Goal: Information Seeking & Learning: Learn about a topic

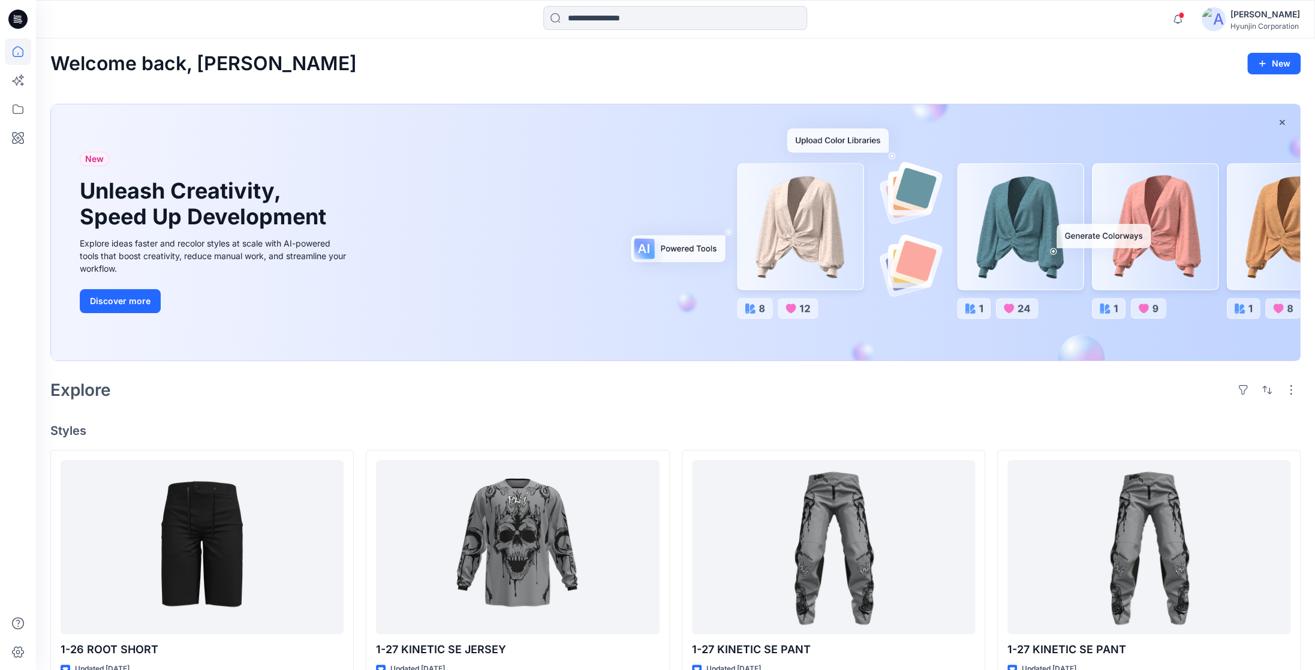
scroll to position [240, 0]
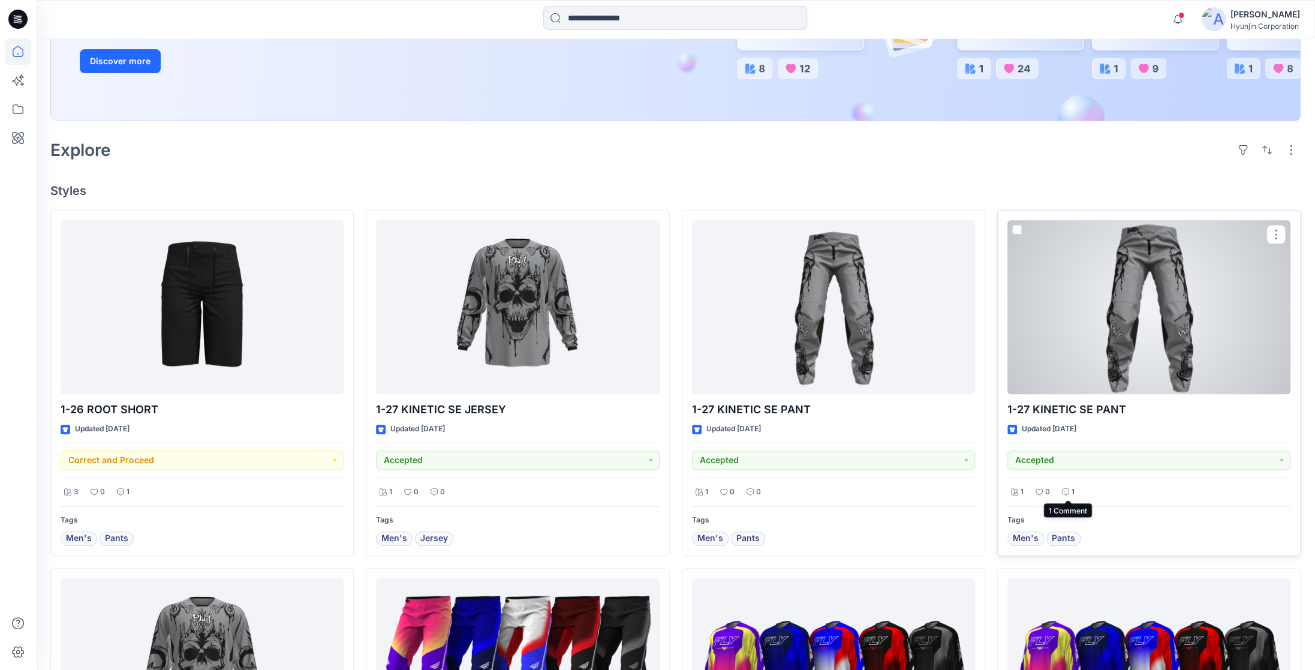
click at [1067, 492] on icon at bounding box center [1065, 491] width 7 height 7
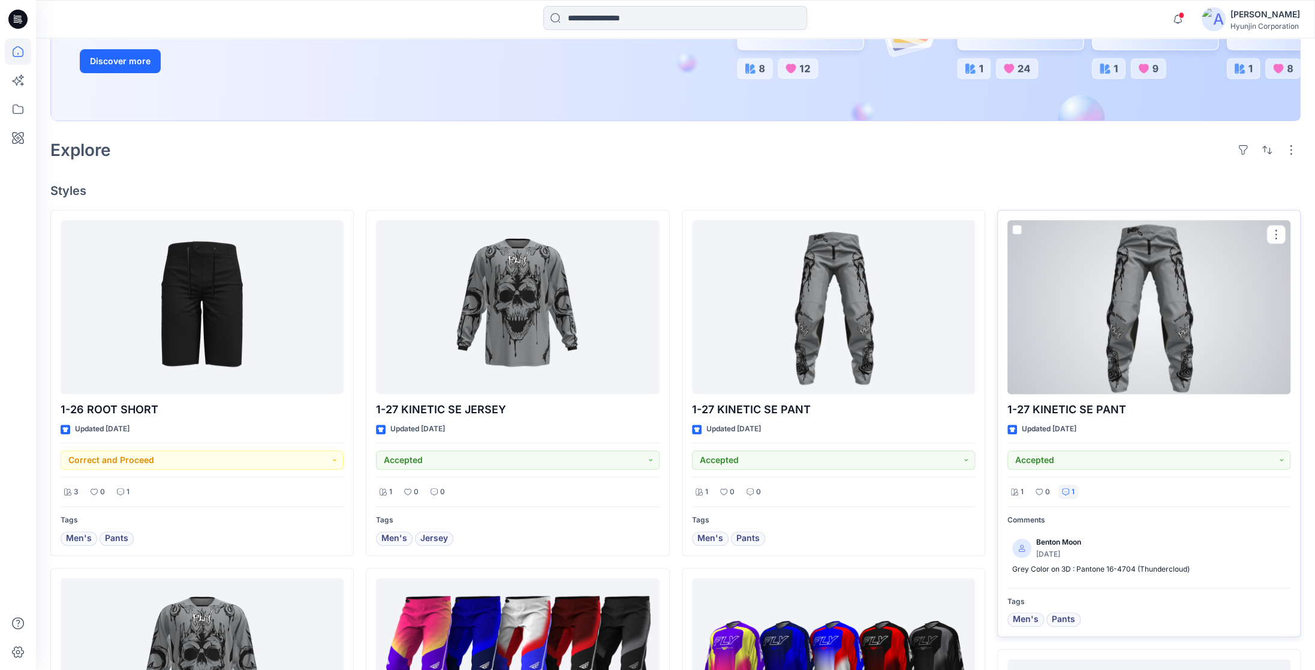
click at [1067, 492] on icon at bounding box center [1065, 491] width 7 height 7
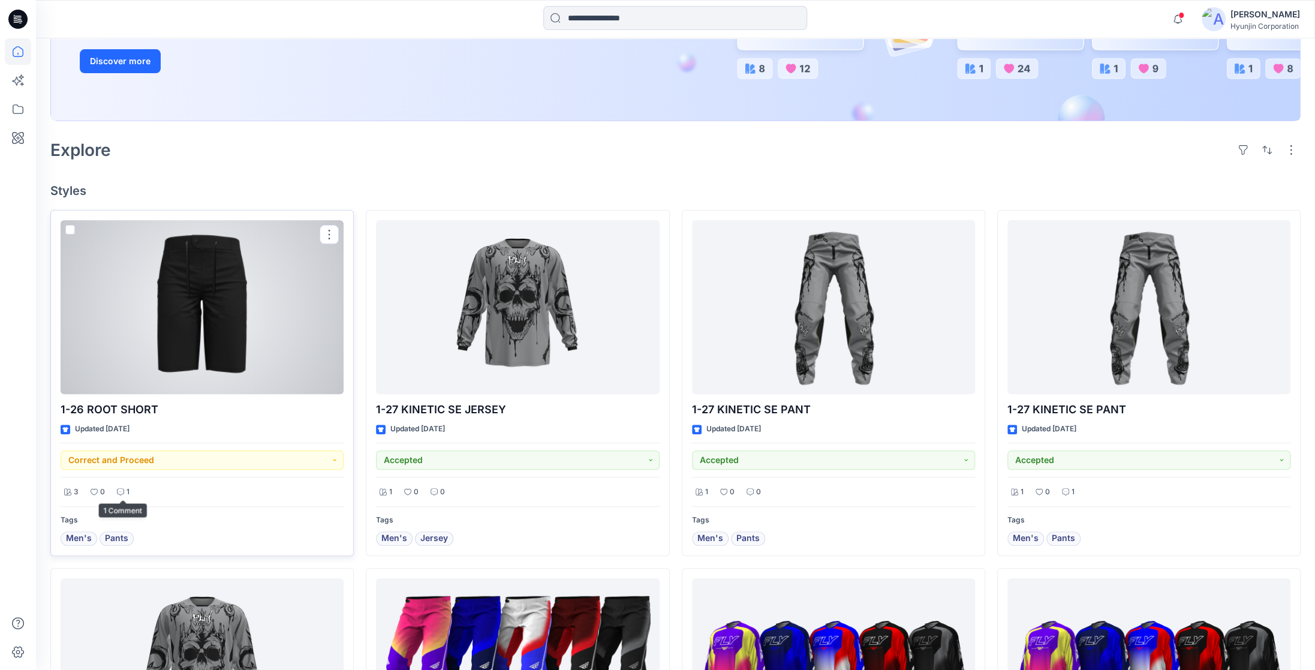
click at [130, 493] on div "1" at bounding box center [123, 492] width 20 height 15
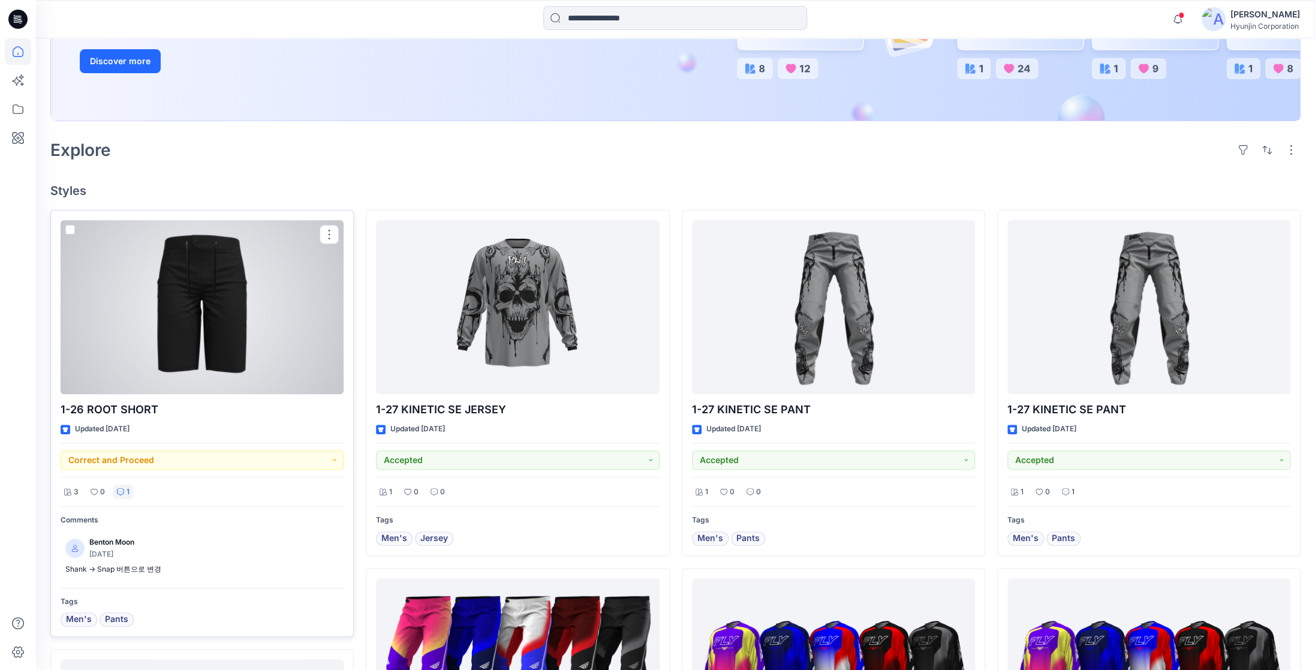
click at [130, 493] on div "1" at bounding box center [123, 492] width 20 height 15
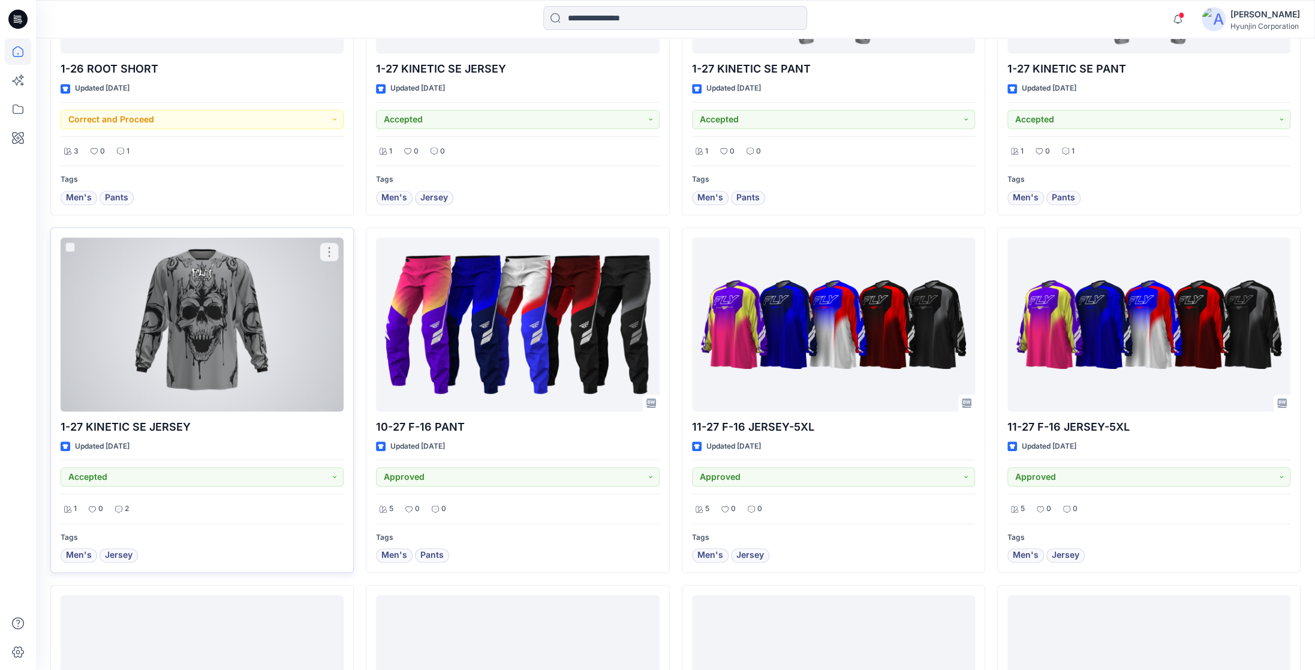
scroll to position [600, 0]
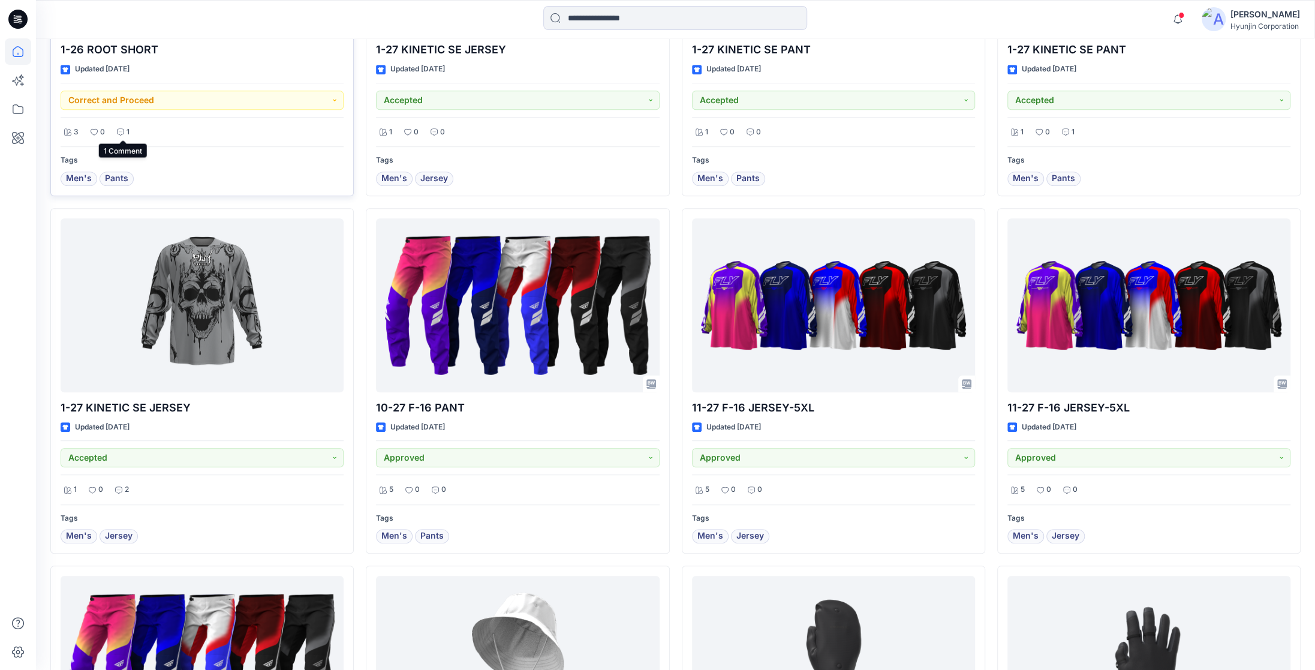
click at [122, 129] on icon at bounding box center [120, 131] width 7 height 7
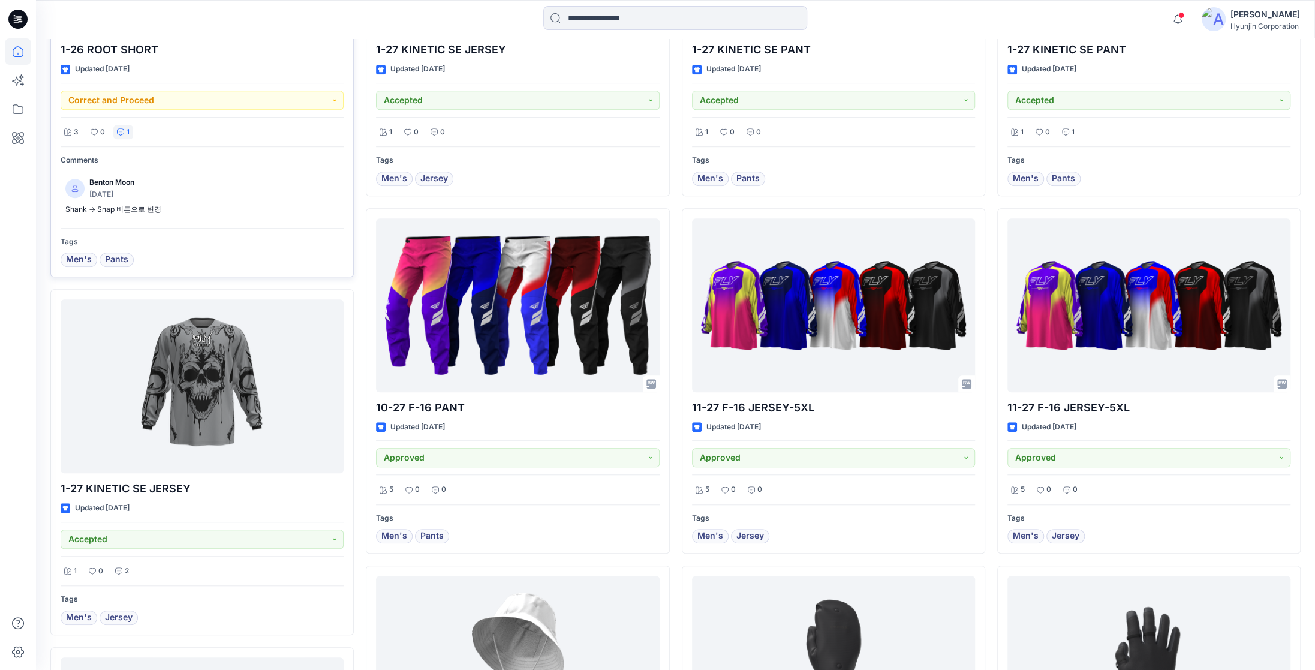
click at [122, 129] on icon at bounding box center [120, 131] width 7 height 7
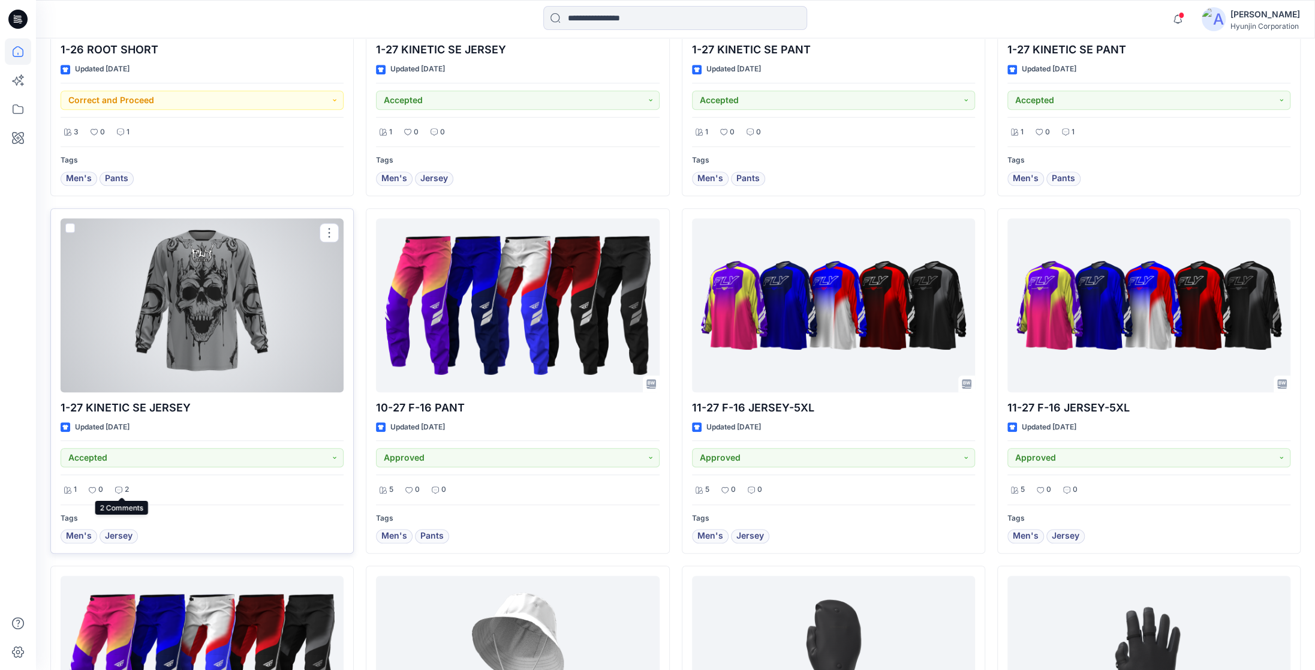
click at [122, 489] on icon at bounding box center [118, 489] width 7 height 7
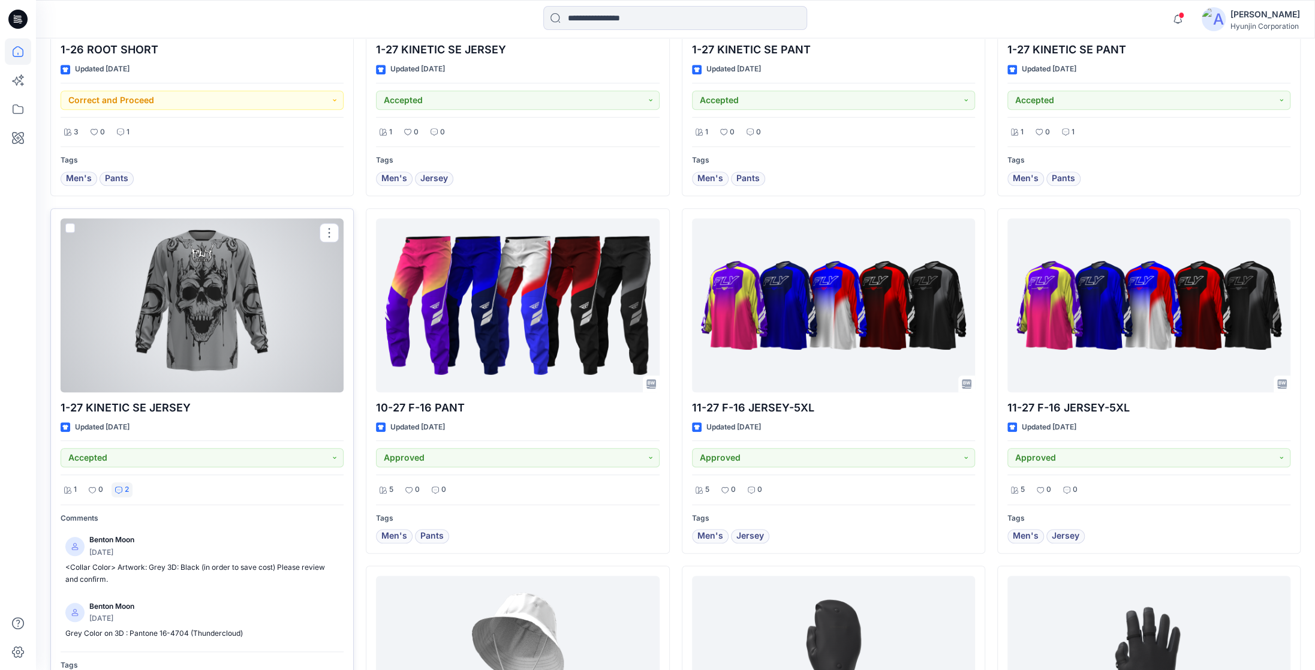
click at [122, 489] on icon at bounding box center [118, 489] width 7 height 7
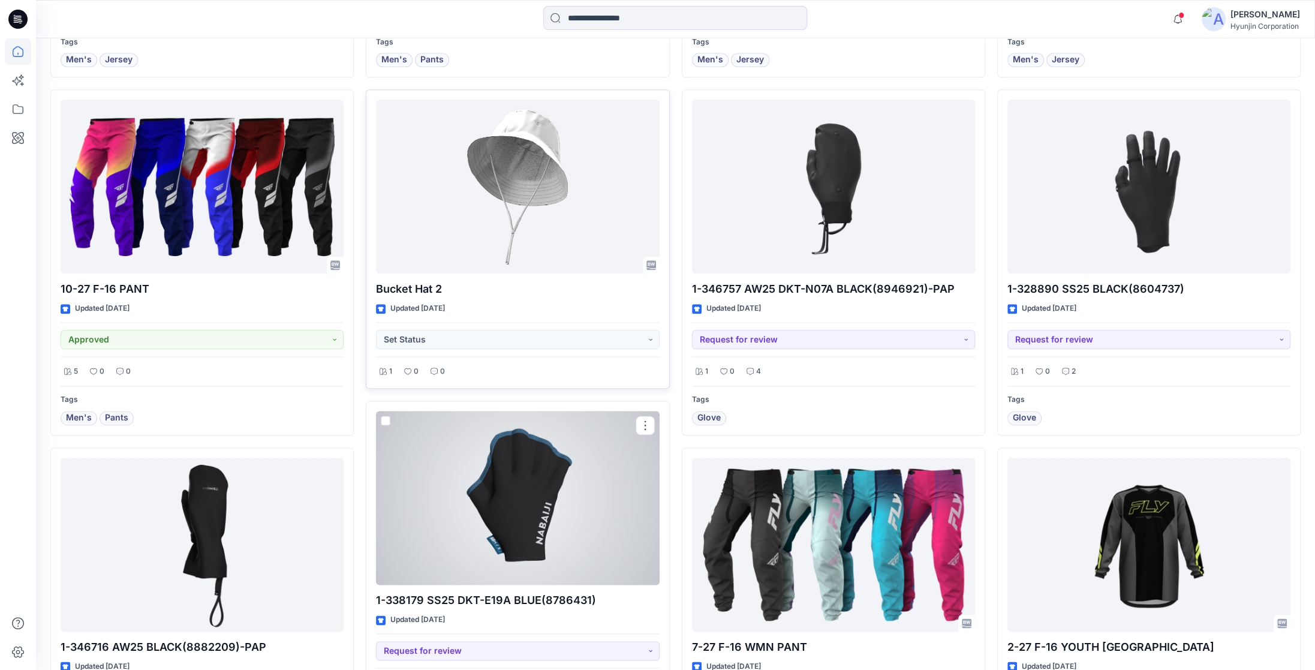
scroll to position [1136, 0]
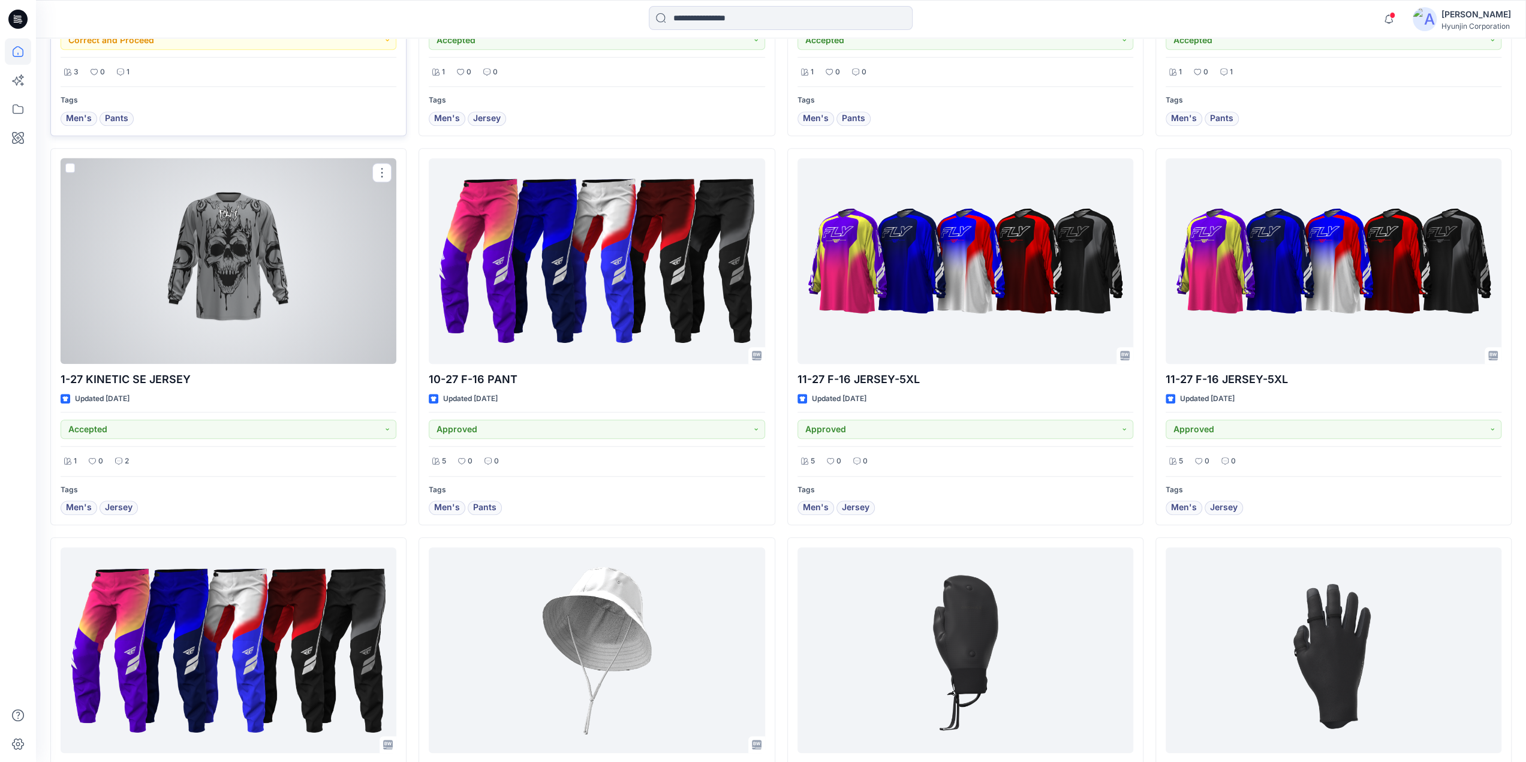
scroll to position [840, 0]
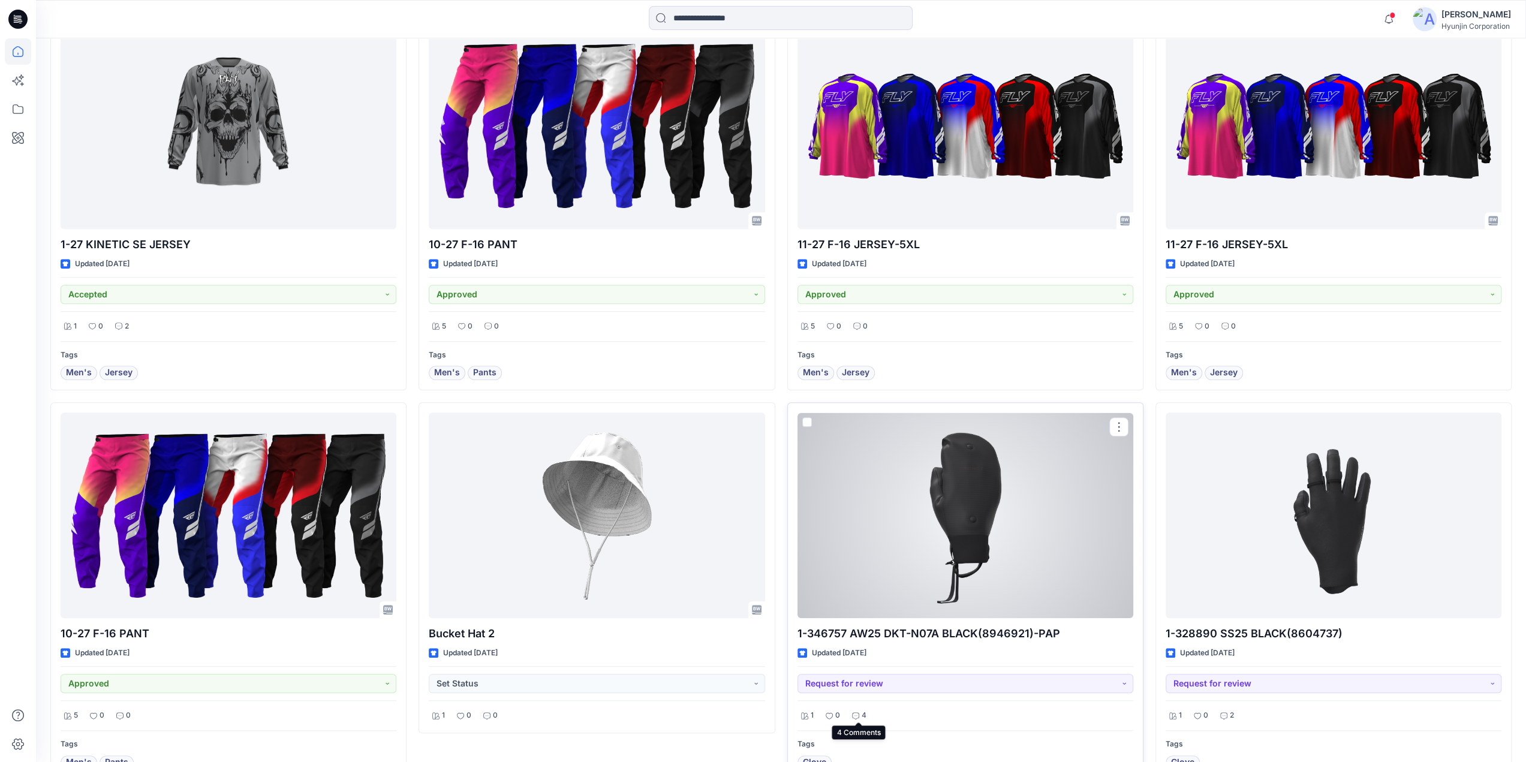
click at [859, 713] on div "4" at bounding box center [860, 715] width 22 height 15
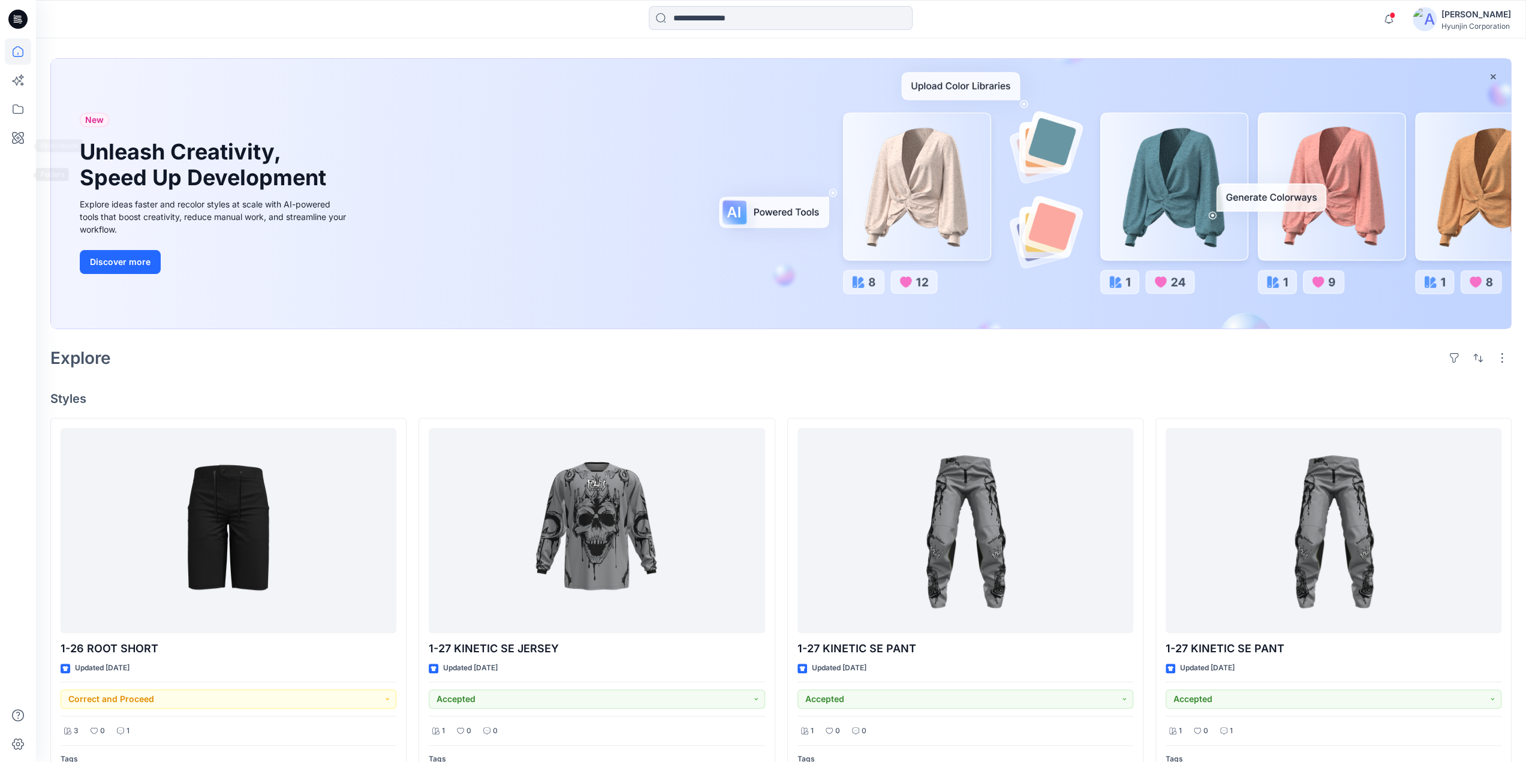
scroll to position [0, 0]
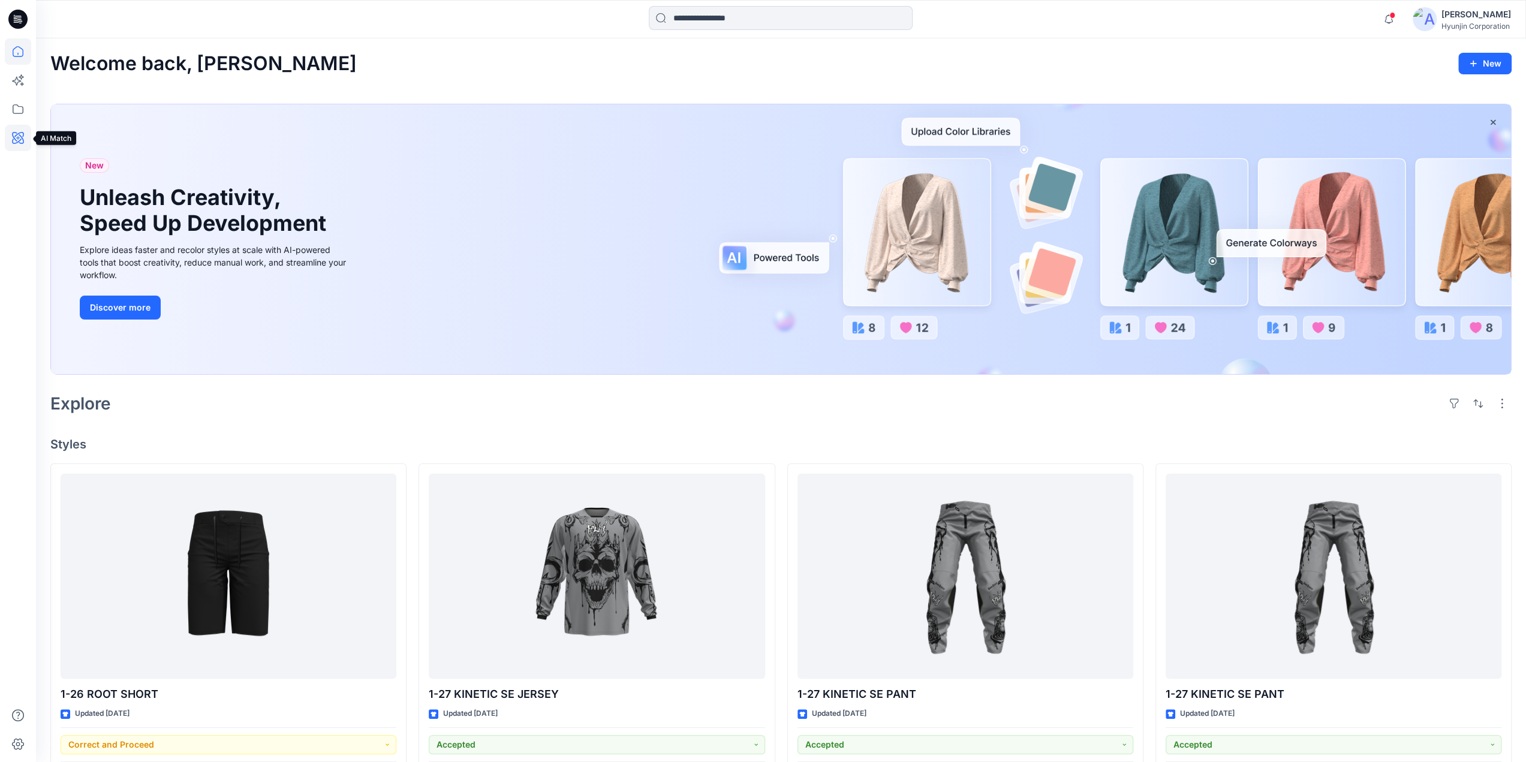
click at [18, 145] on icon at bounding box center [18, 138] width 26 height 26
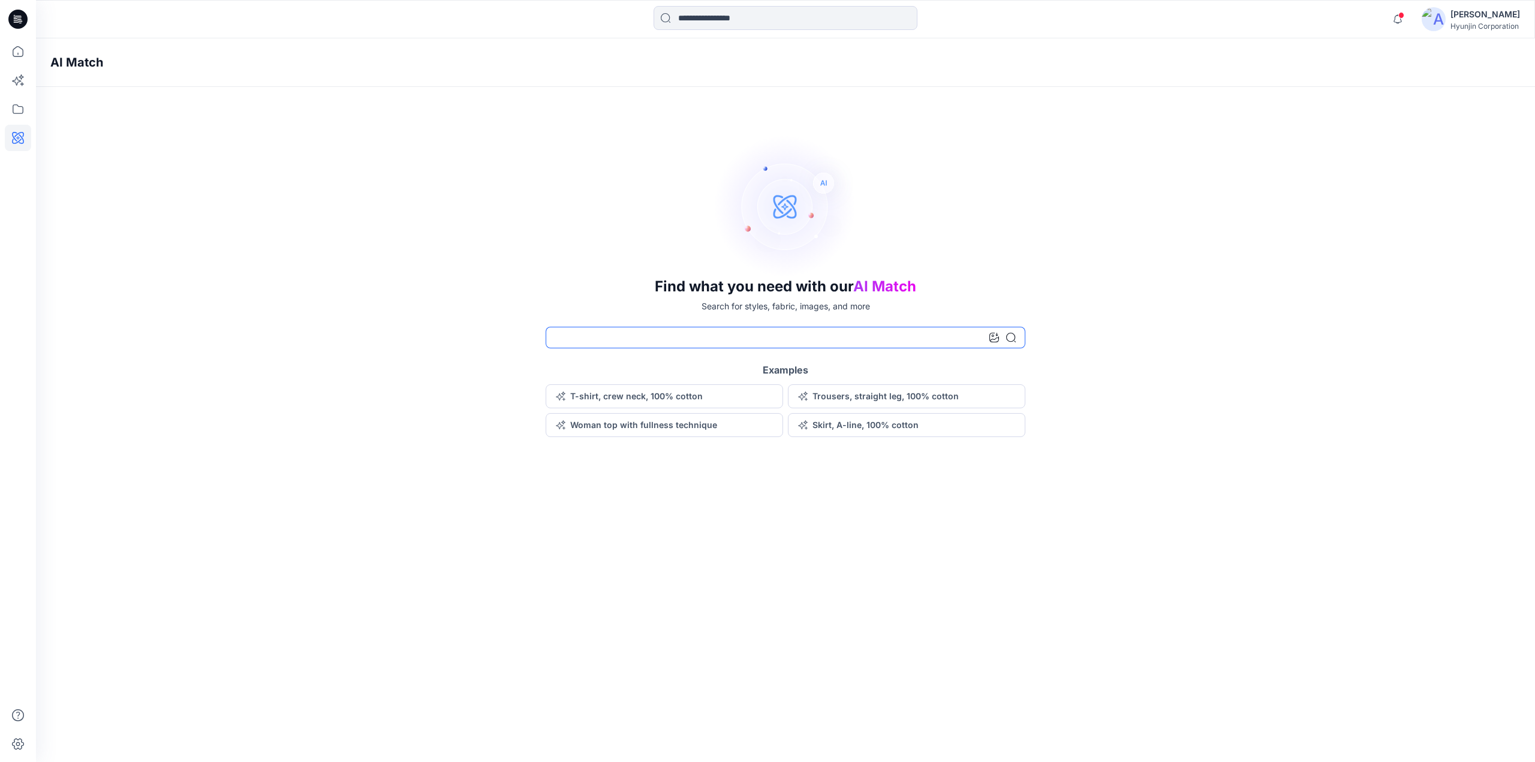
click at [596, 336] on input at bounding box center [786, 338] width 480 height 22
type input "*****"
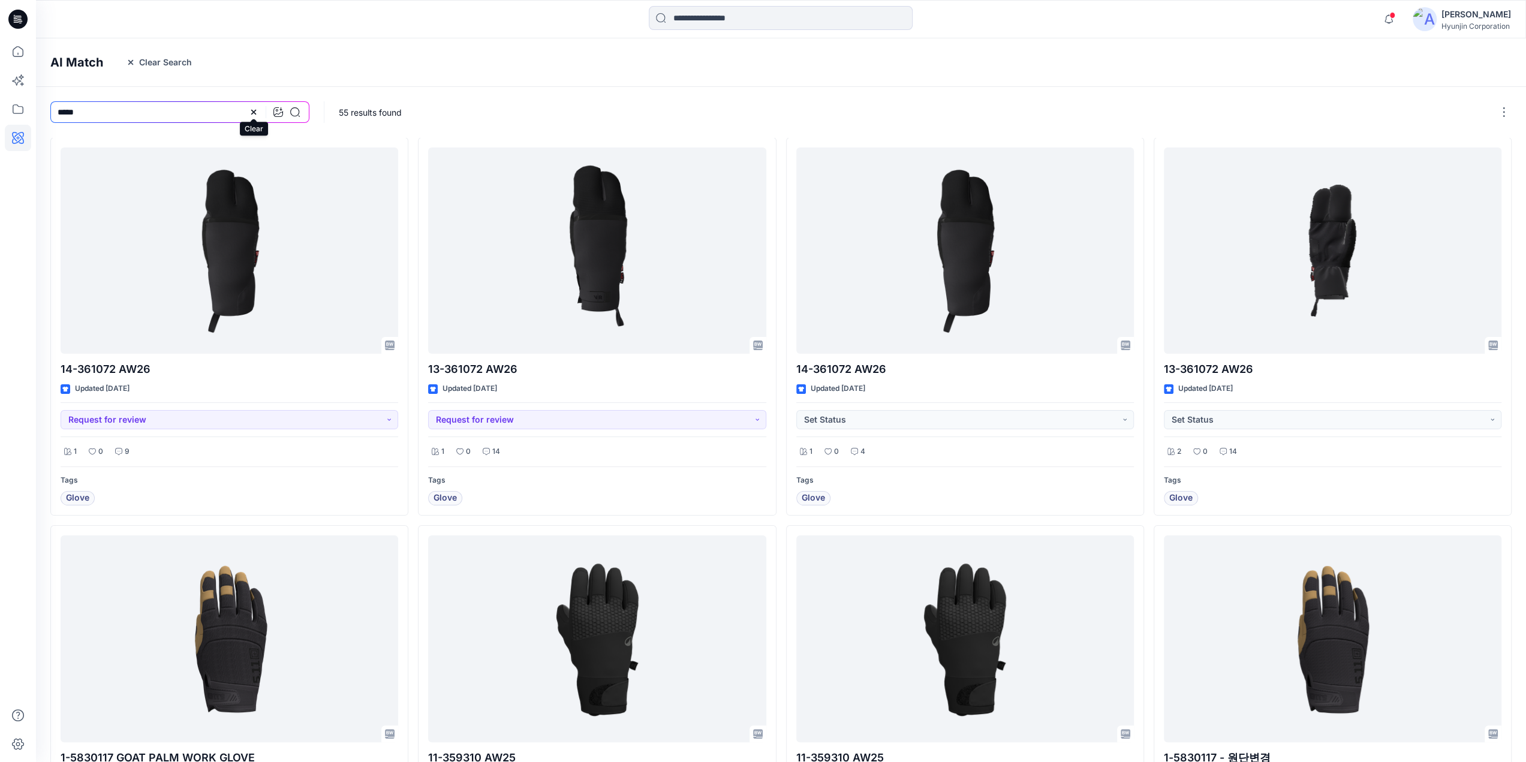
click at [256, 112] on icon at bounding box center [254, 112] width 10 height 10
click at [21, 107] on icon at bounding box center [18, 109] width 26 height 26
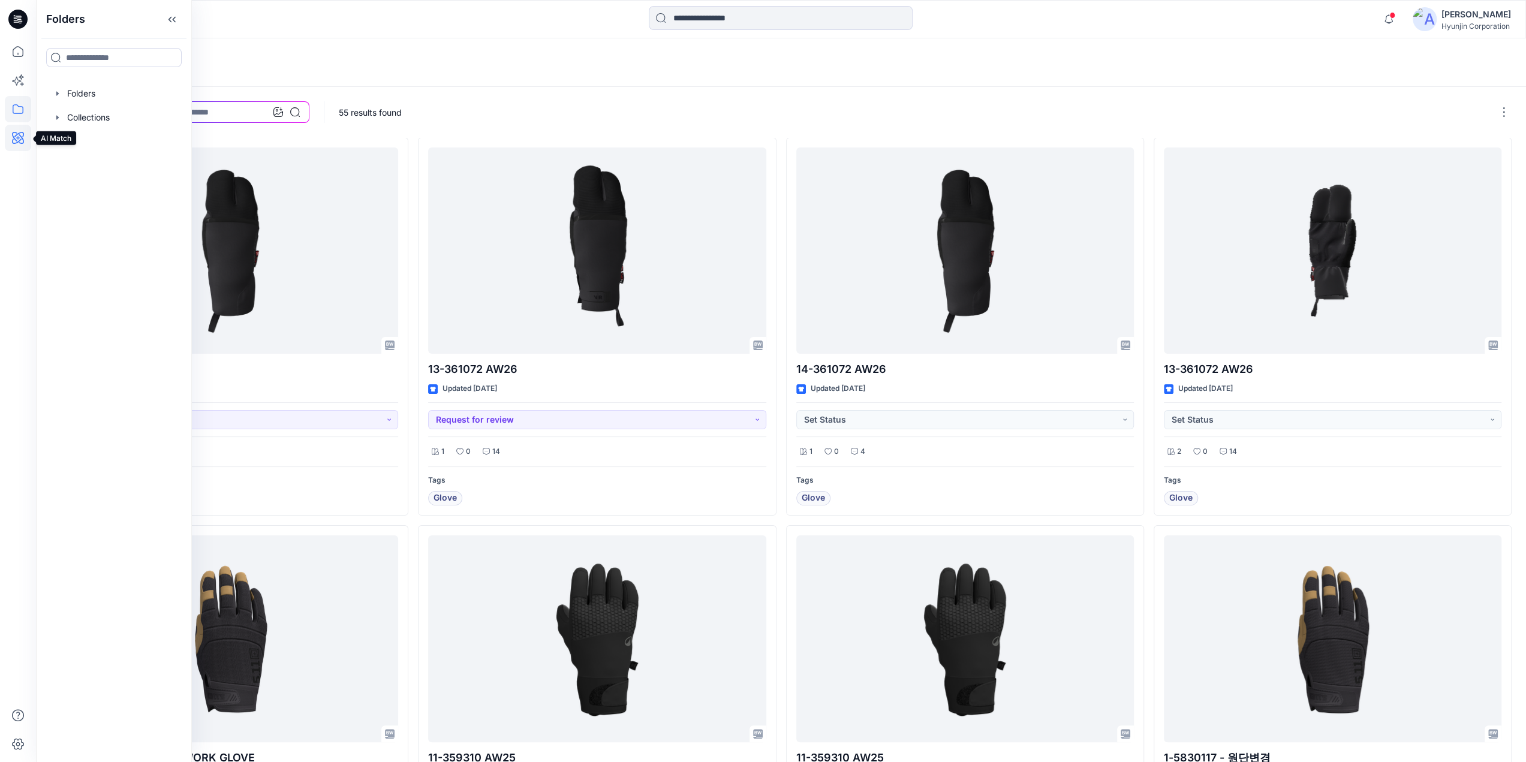
click at [18, 136] on icon at bounding box center [18, 138] width 4 height 4
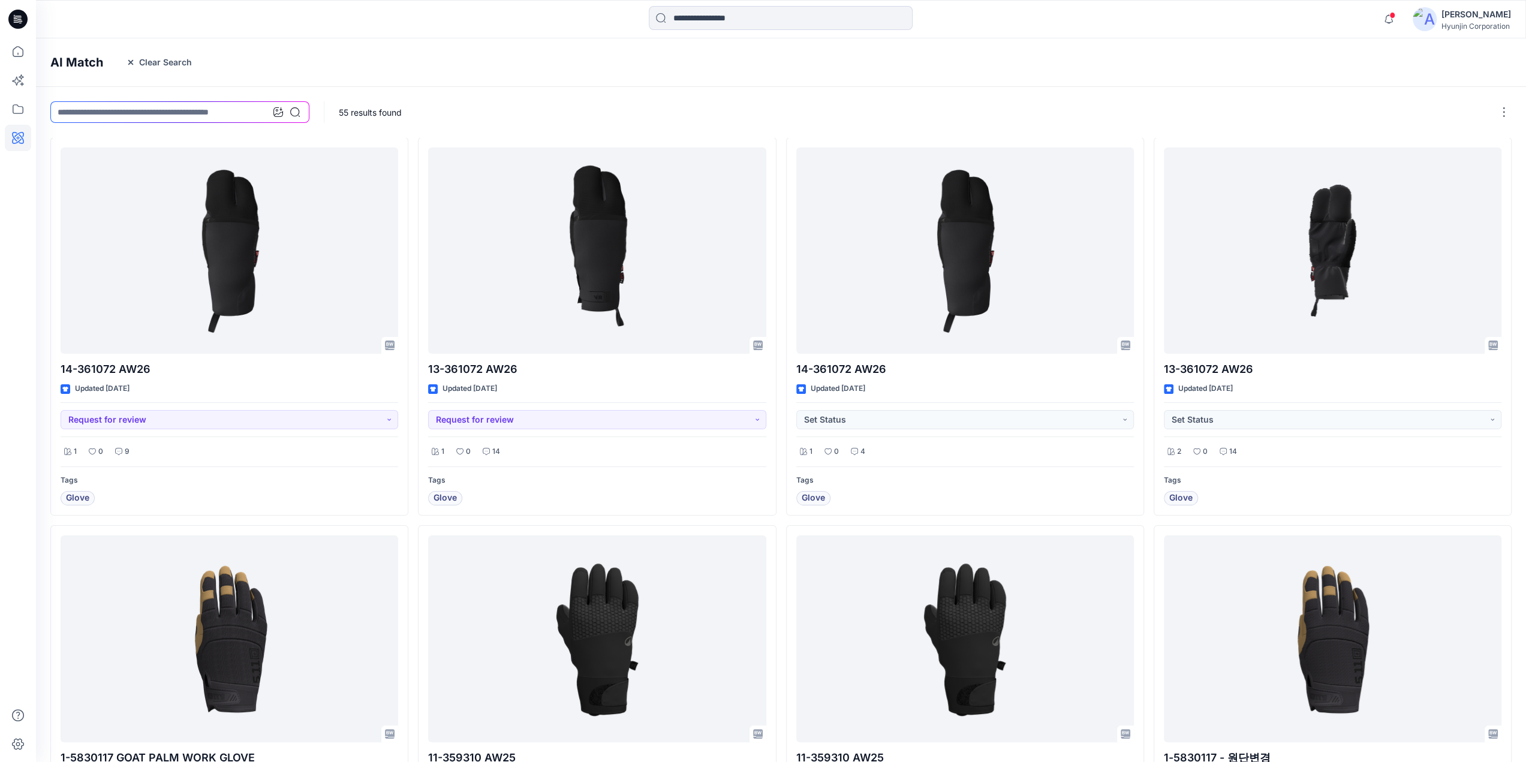
click at [754, 109] on div "55 results found" at bounding box center [926, 112] width 1204 height 50
click at [20, 16] on icon at bounding box center [19, 16] width 6 height 1
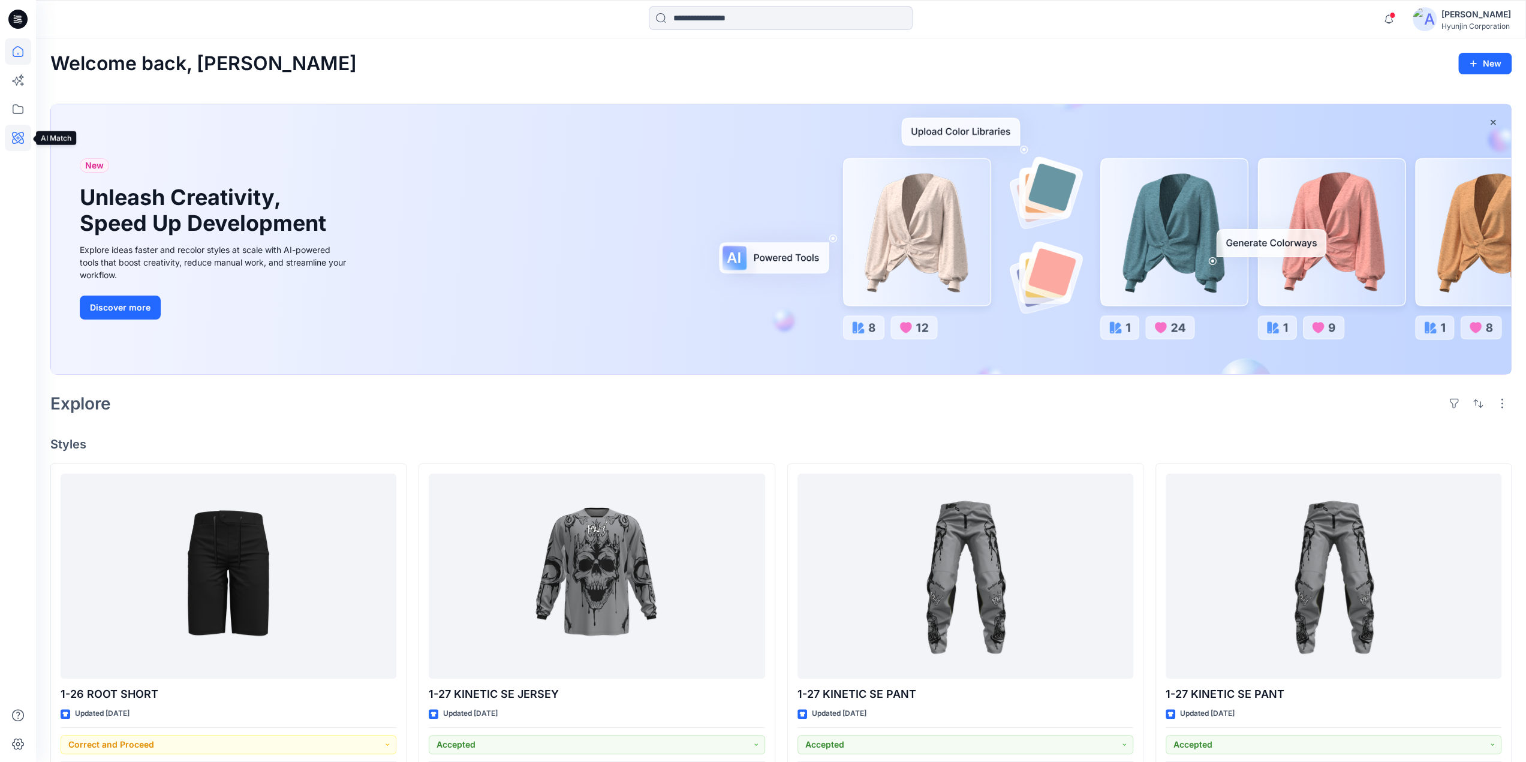
click at [19, 135] on icon at bounding box center [18, 138] width 12 height 12
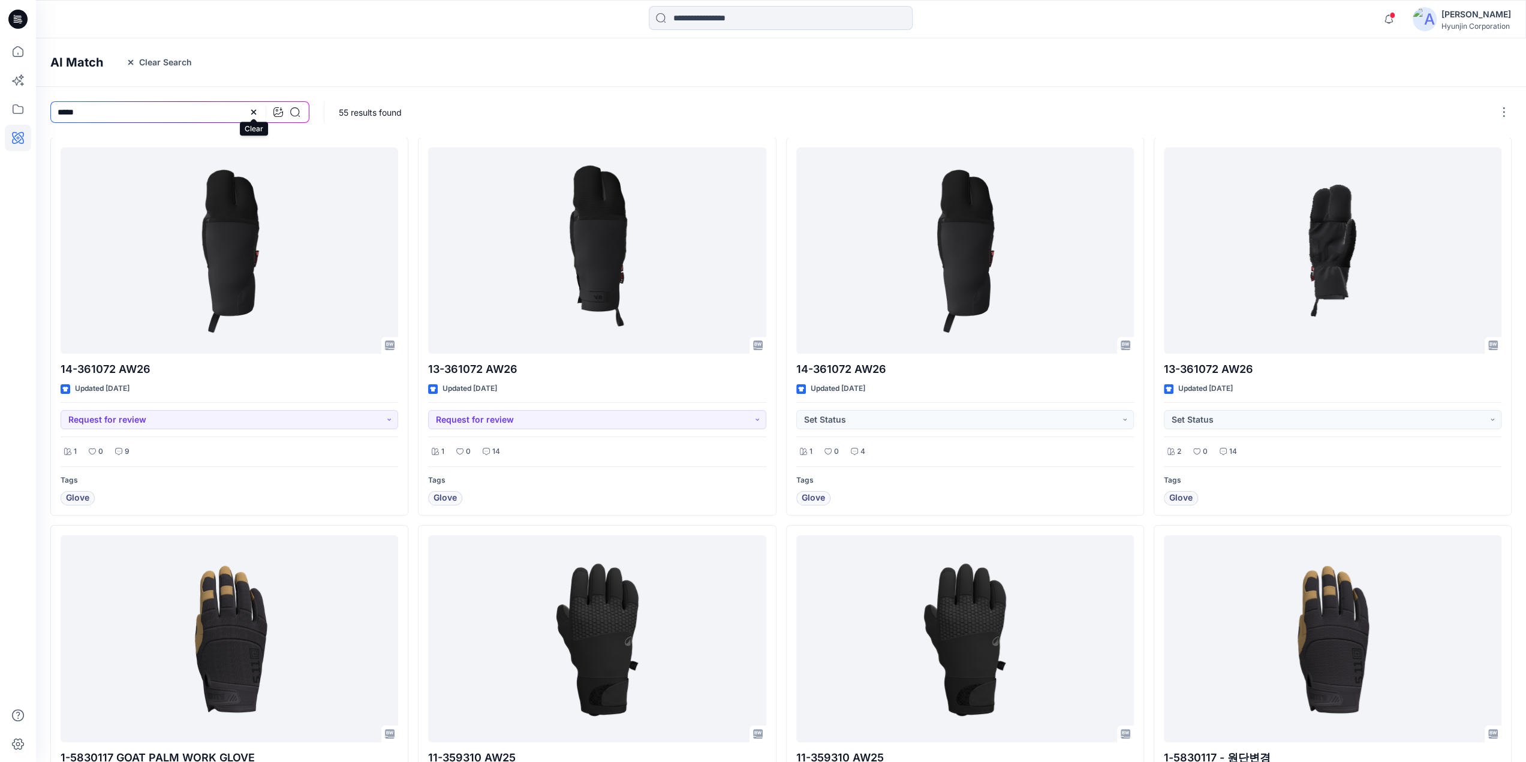
click at [255, 112] on icon at bounding box center [254, 112] width 10 height 10
click at [11, 17] on icon at bounding box center [17, 19] width 19 height 19
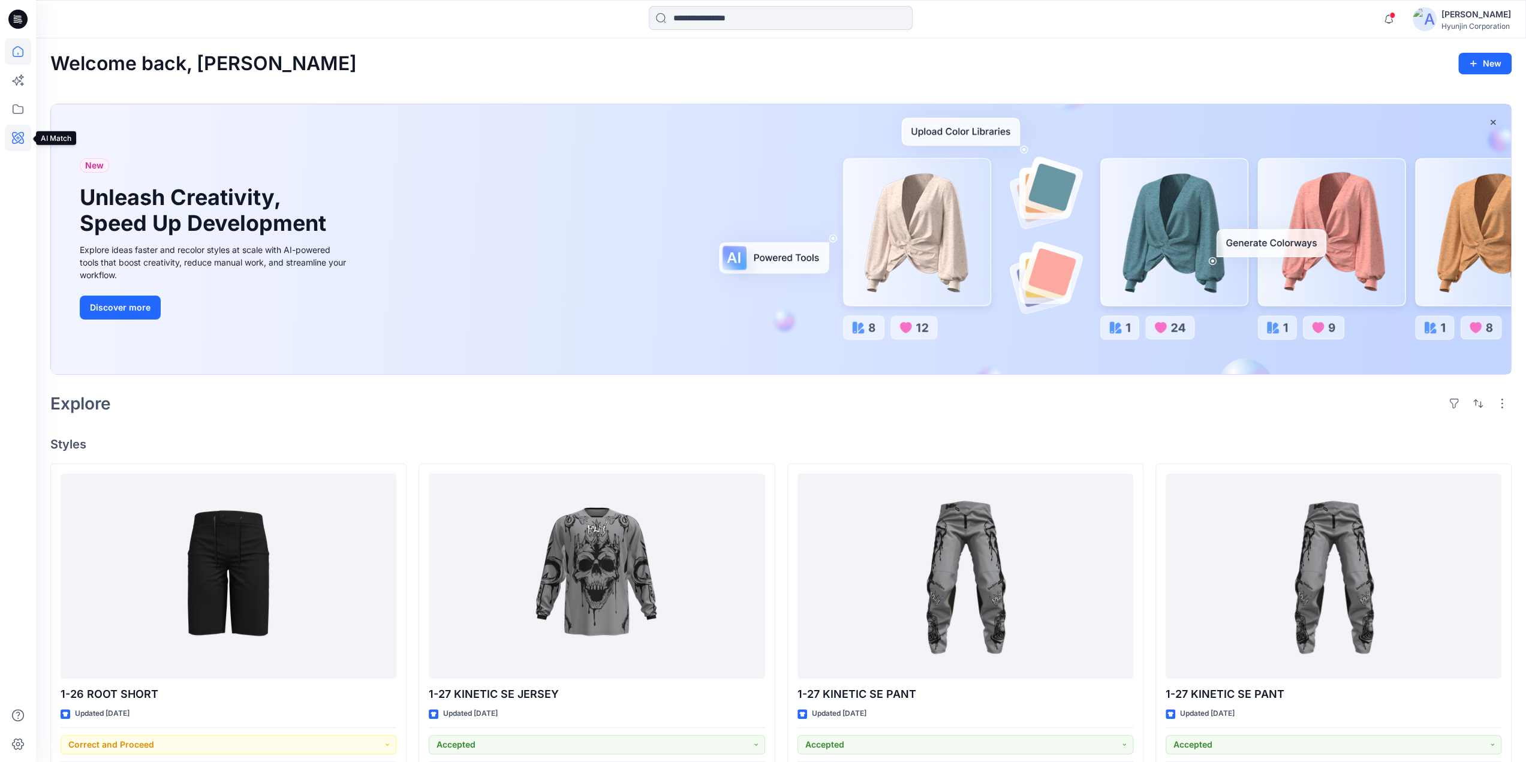
click at [20, 134] on icon at bounding box center [18, 138] width 26 height 26
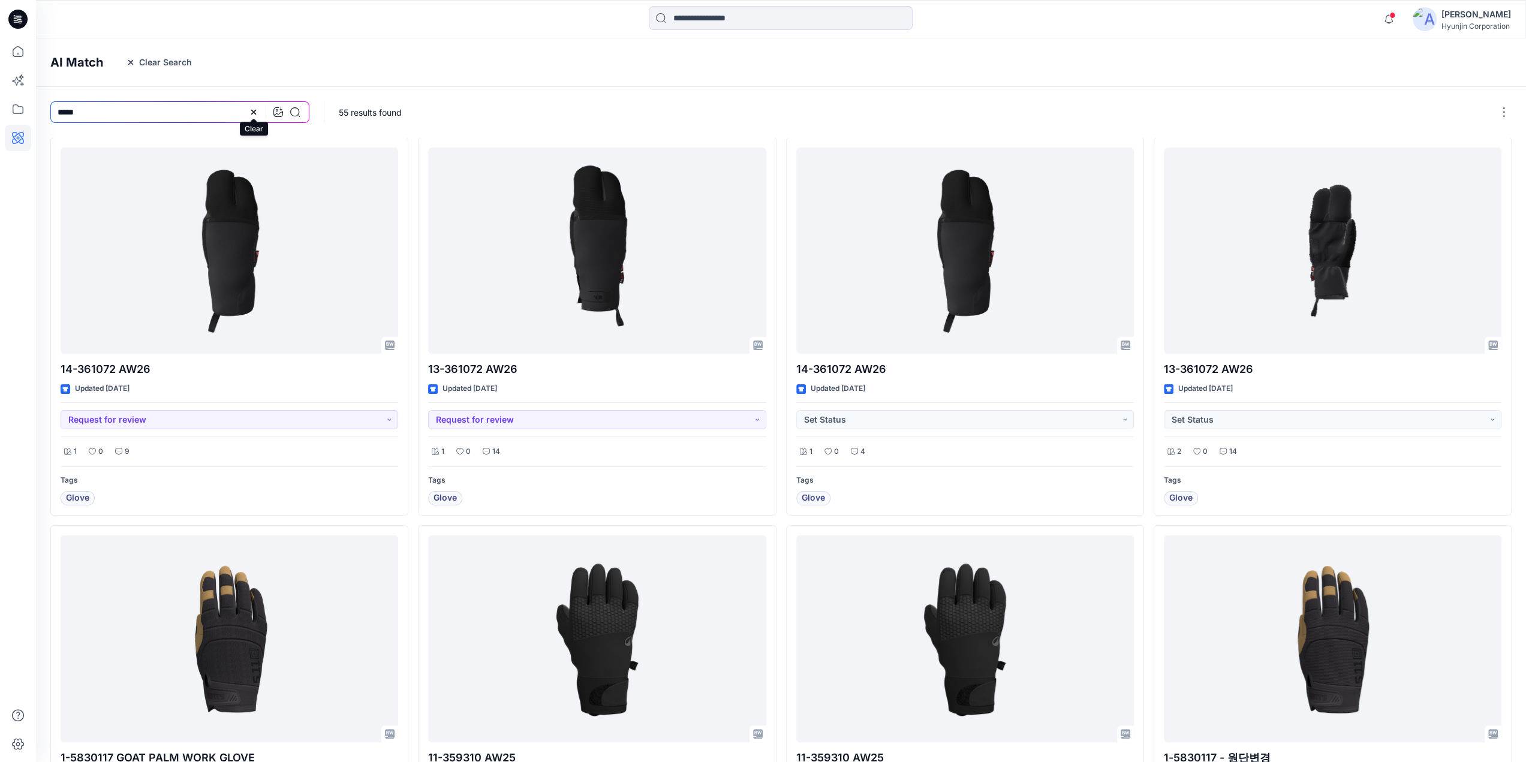
click at [254, 114] on icon at bounding box center [254, 112] width 10 height 10
click at [275, 16] on div at bounding box center [222, 19] width 372 height 26
click at [28, 23] on div at bounding box center [18, 19] width 38 height 38
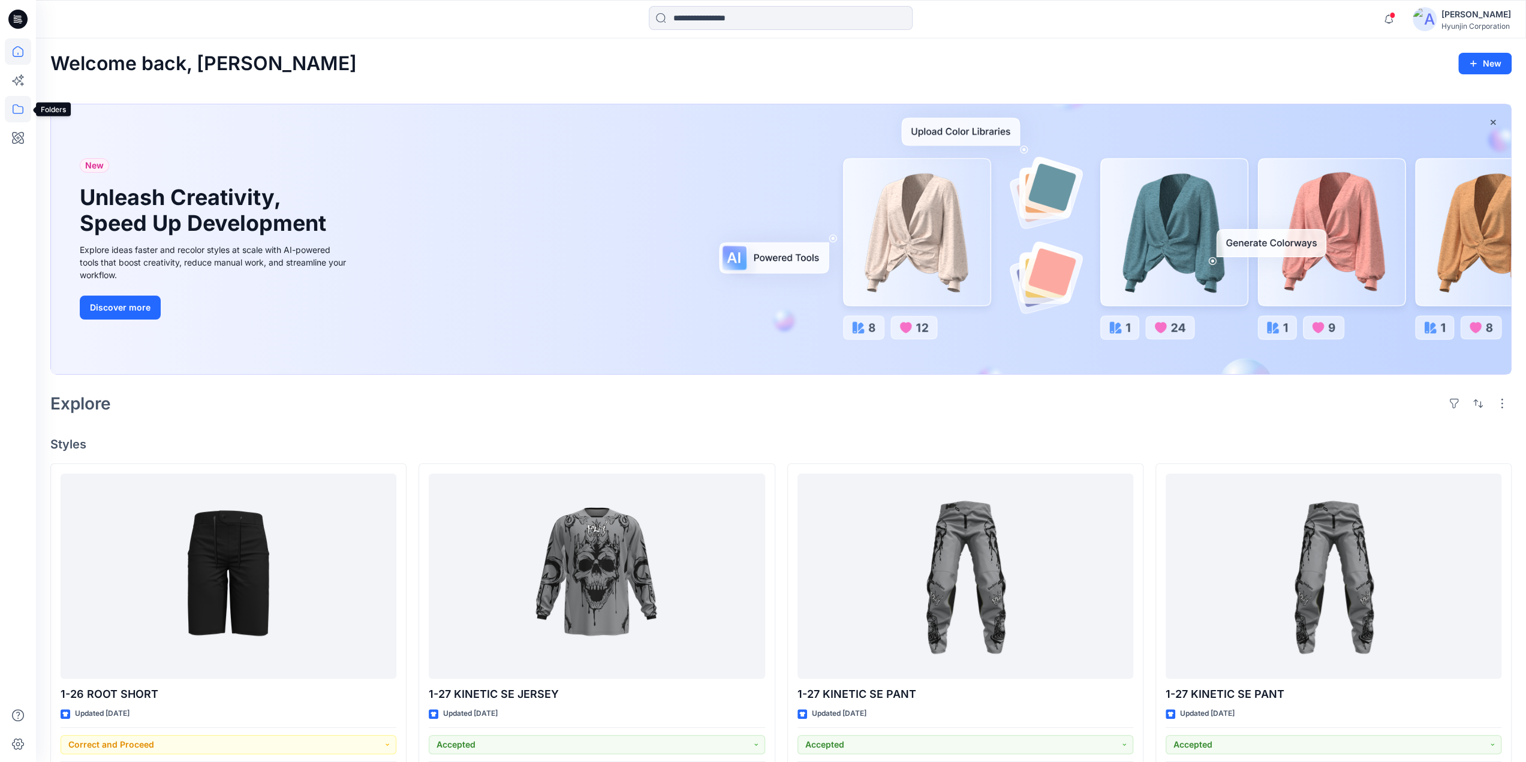
click at [20, 111] on icon at bounding box center [18, 109] width 26 height 26
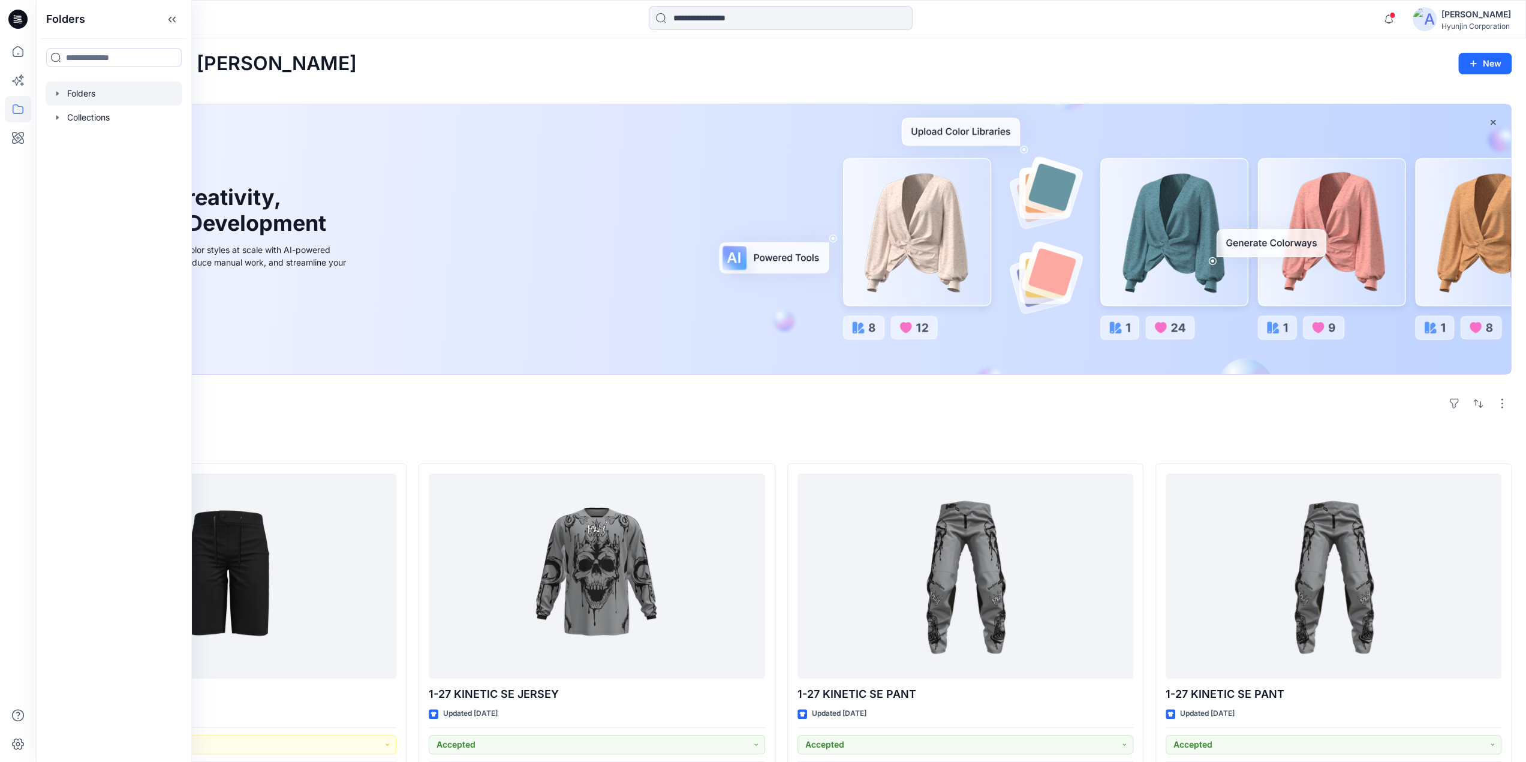
click at [62, 92] on div at bounding box center [114, 94] width 137 height 24
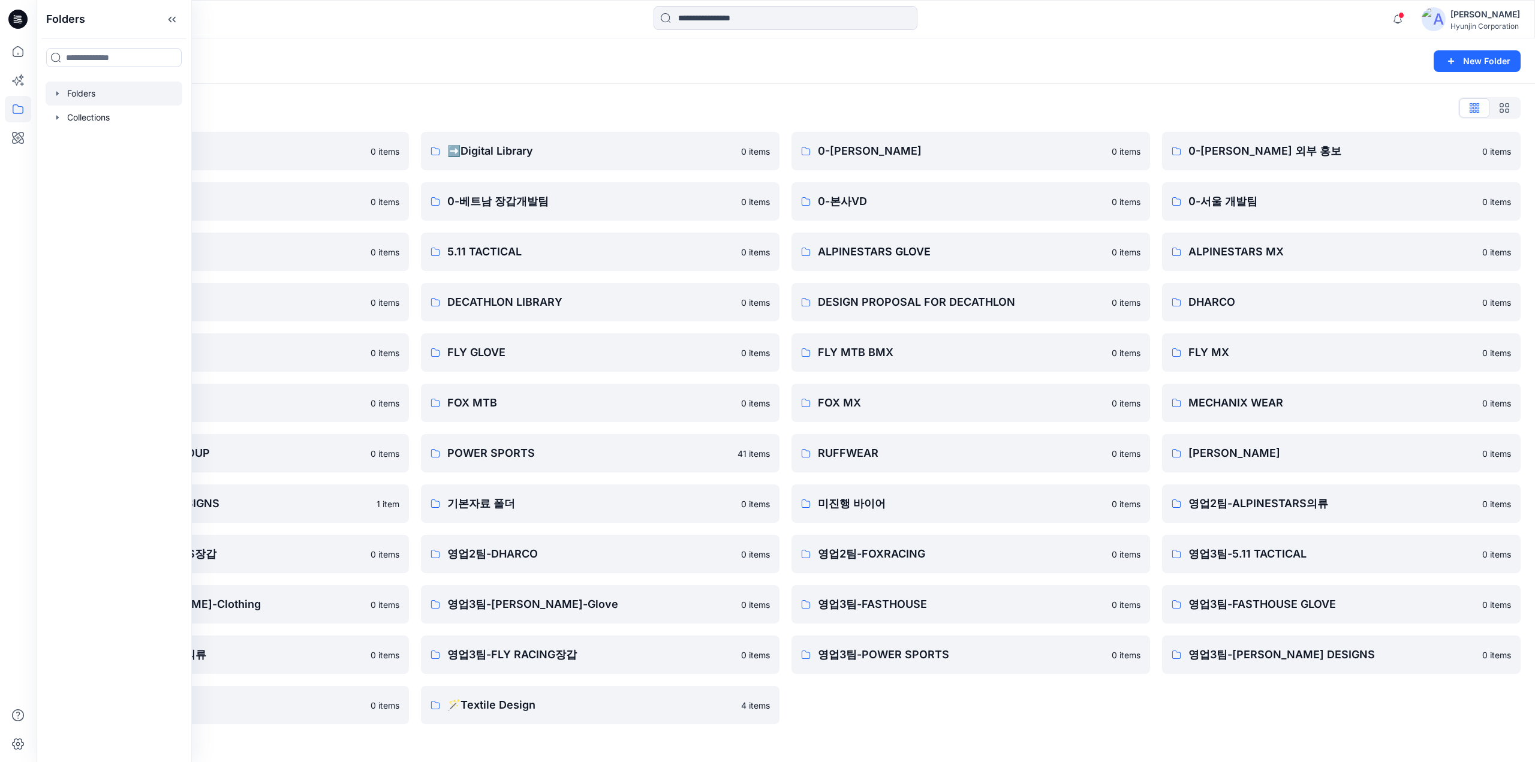
click at [1008, 97] on div "Folders List ♻️Project 0 items 0-베트남 의류개발팀 0 items 0-서울 디자인팀 0 items DECATHLON …" at bounding box center [785, 411] width 1499 height 655
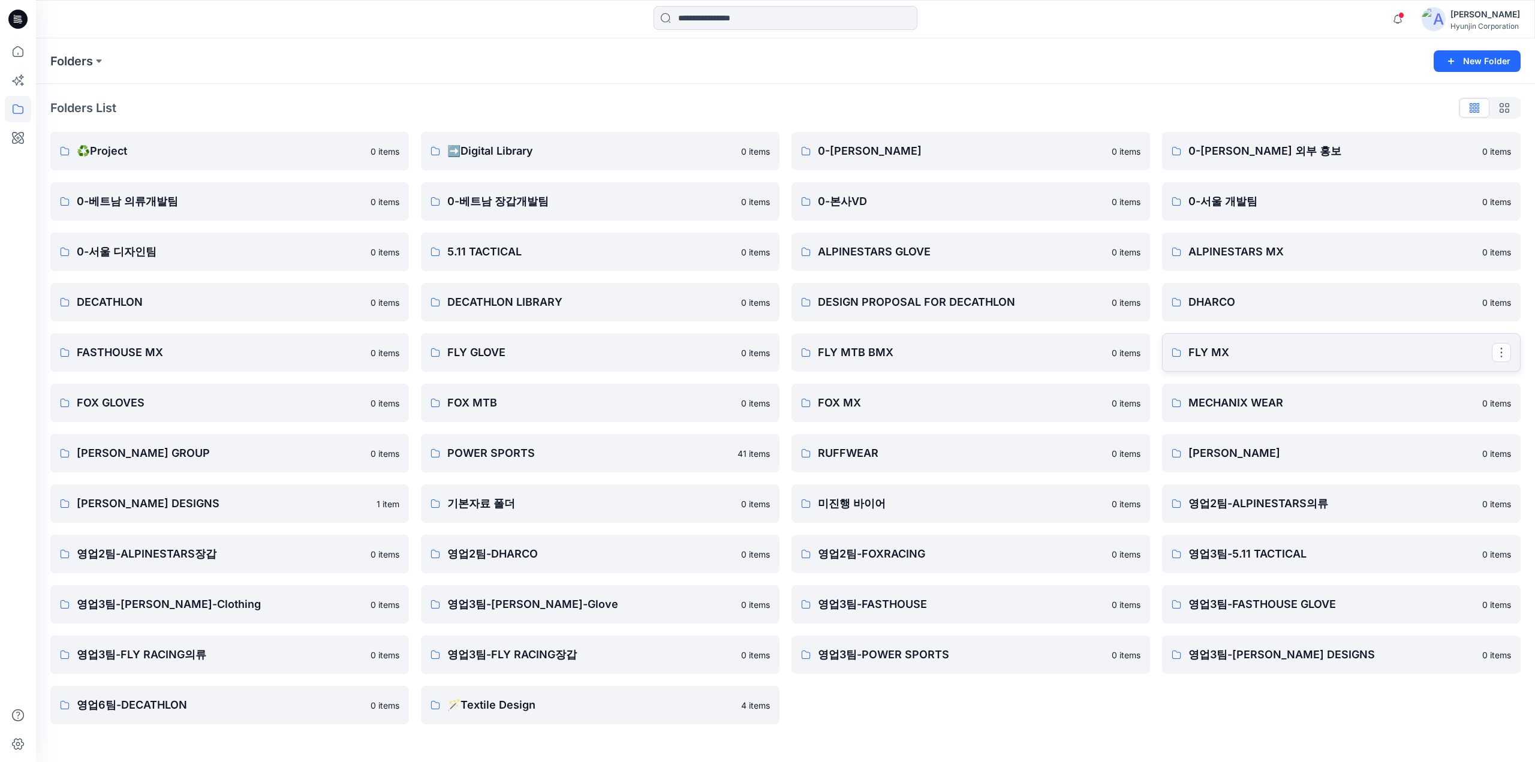
click at [1250, 359] on p "FLY MX" at bounding box center [1340, 352] width 303 height 17
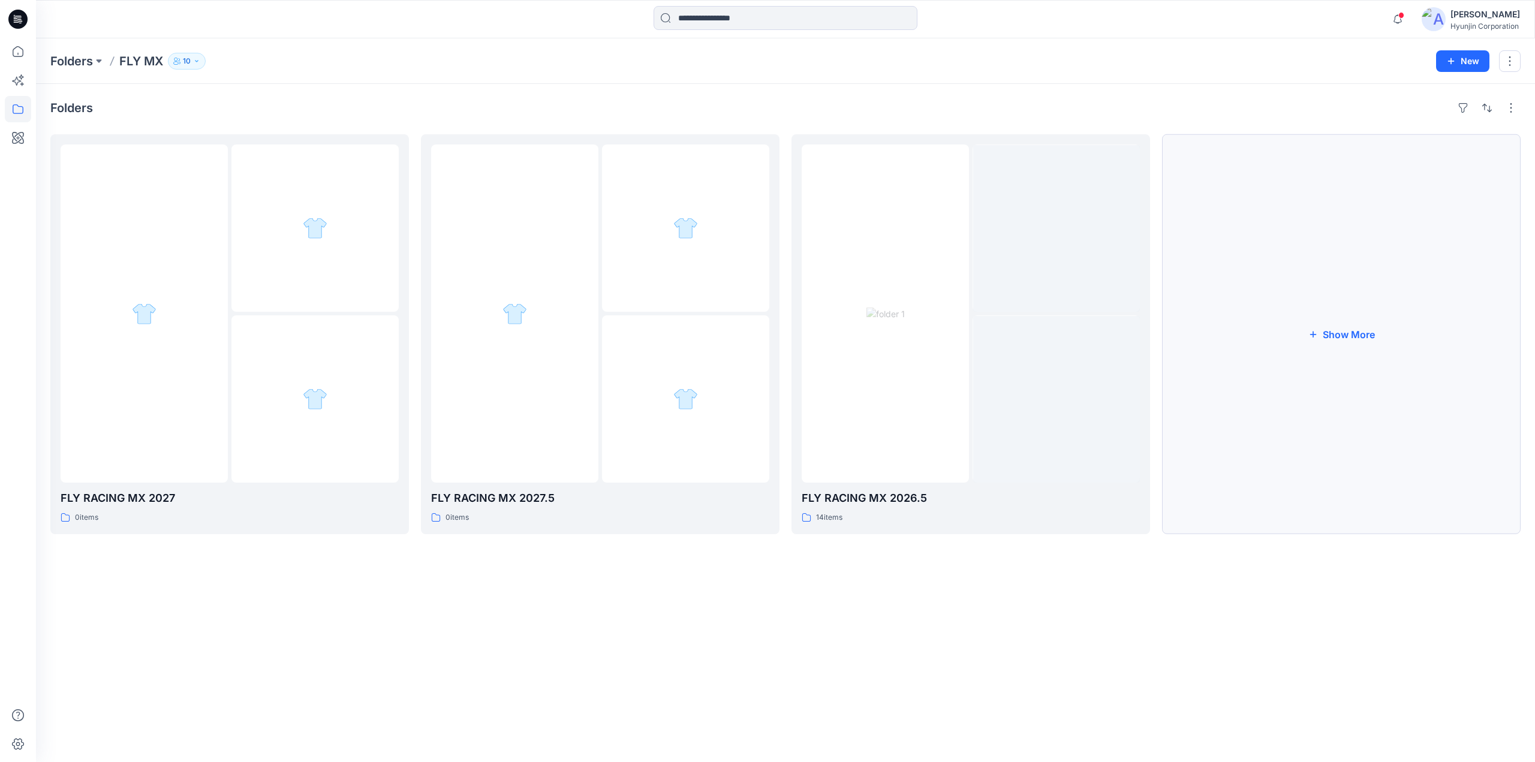
click at [1390, 360] on button "Show More" at bounding box center [1341, 334] width 359 height 400
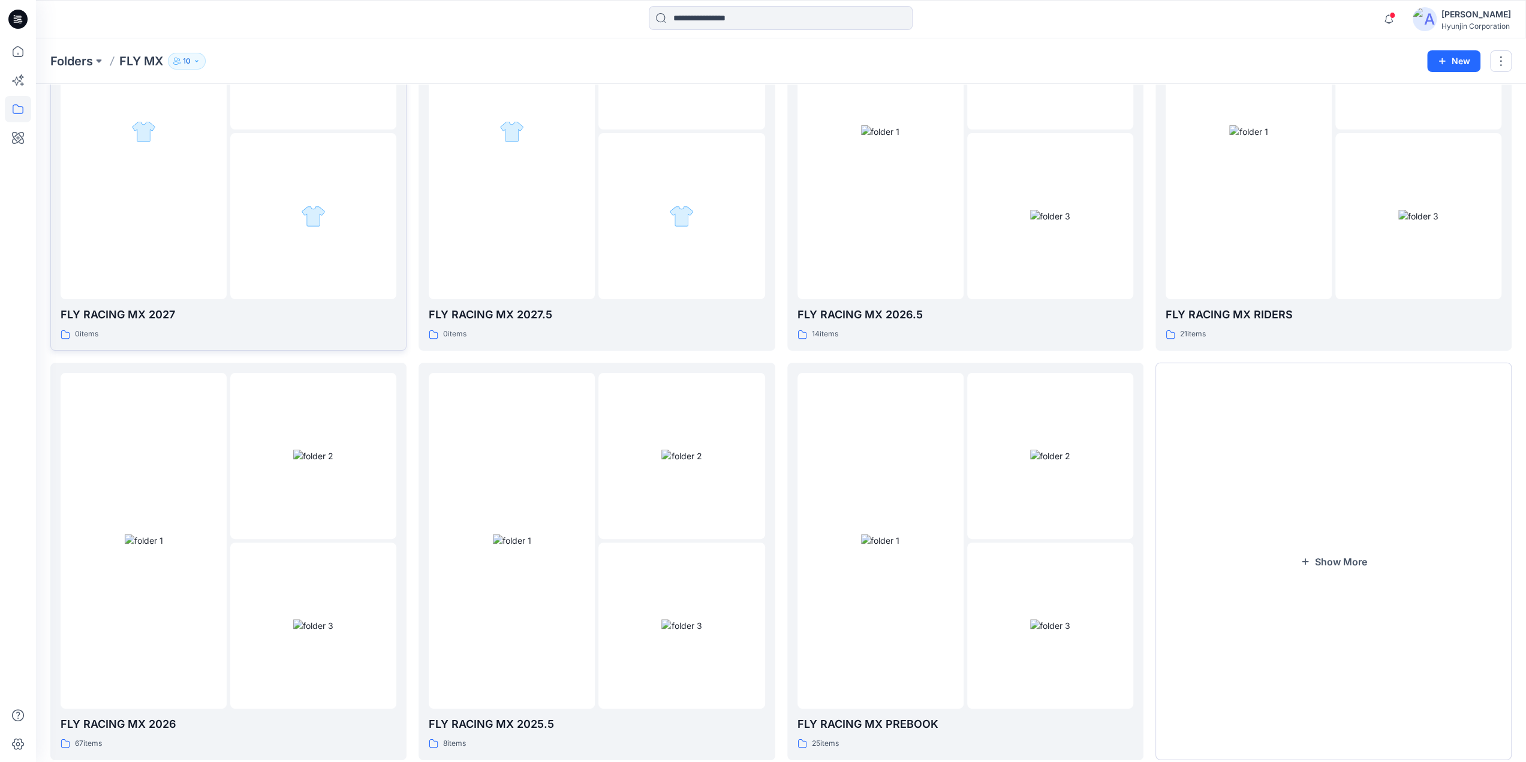
scroll to position [212, 0]
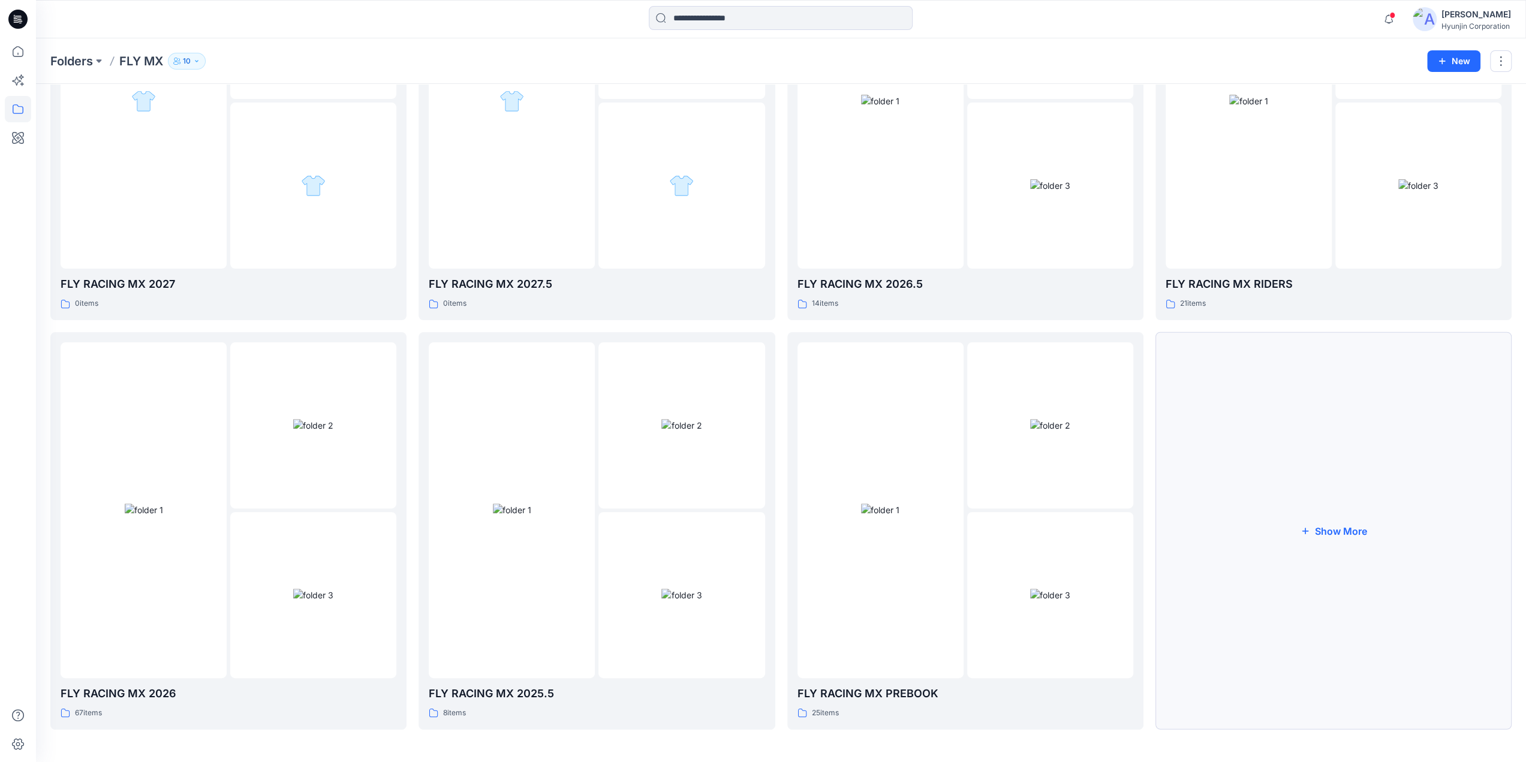
click at [1162, 498] on button "Show More" at bounding box center [1334, 531] width 356 height 398
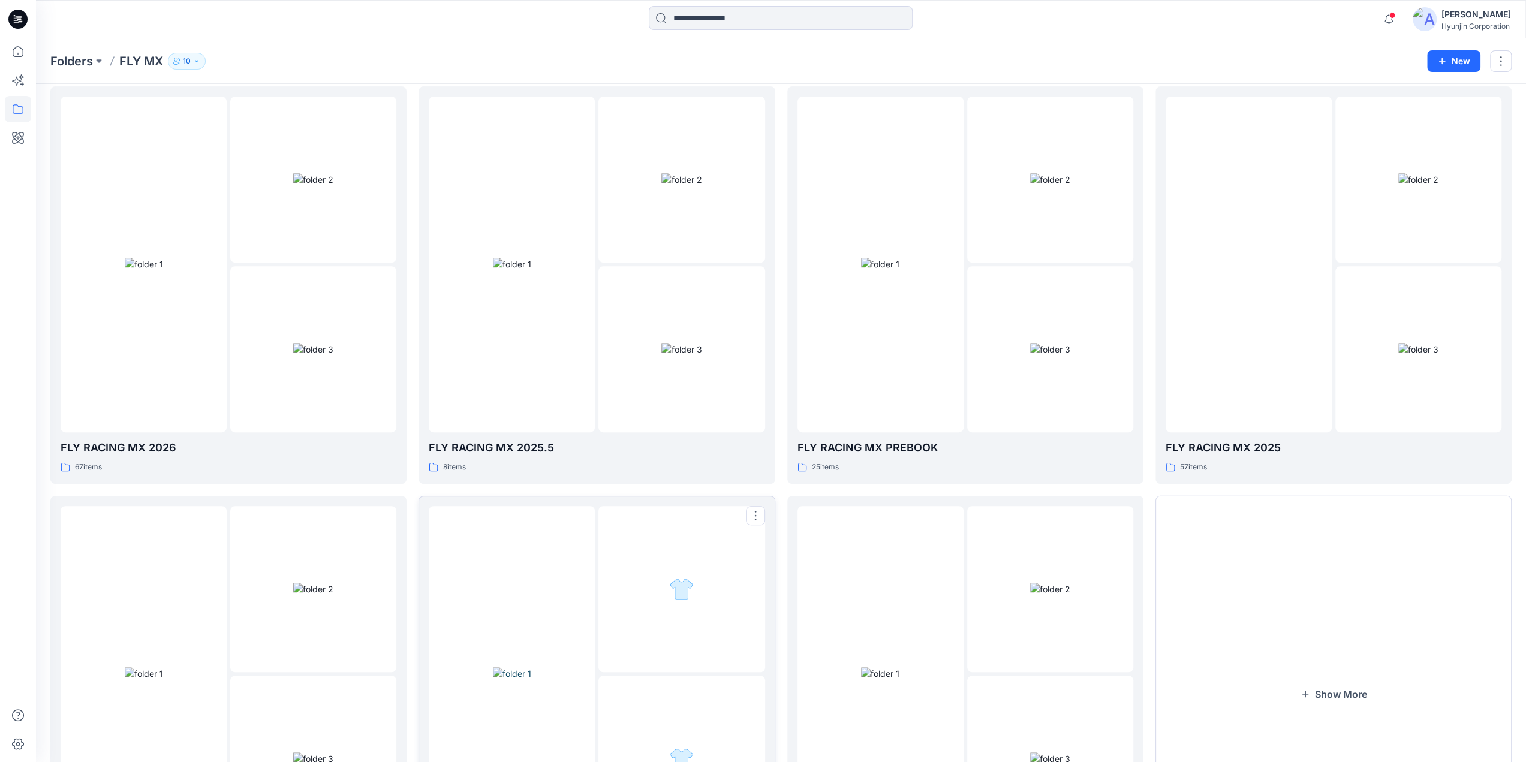
scroll to position [0, 0]
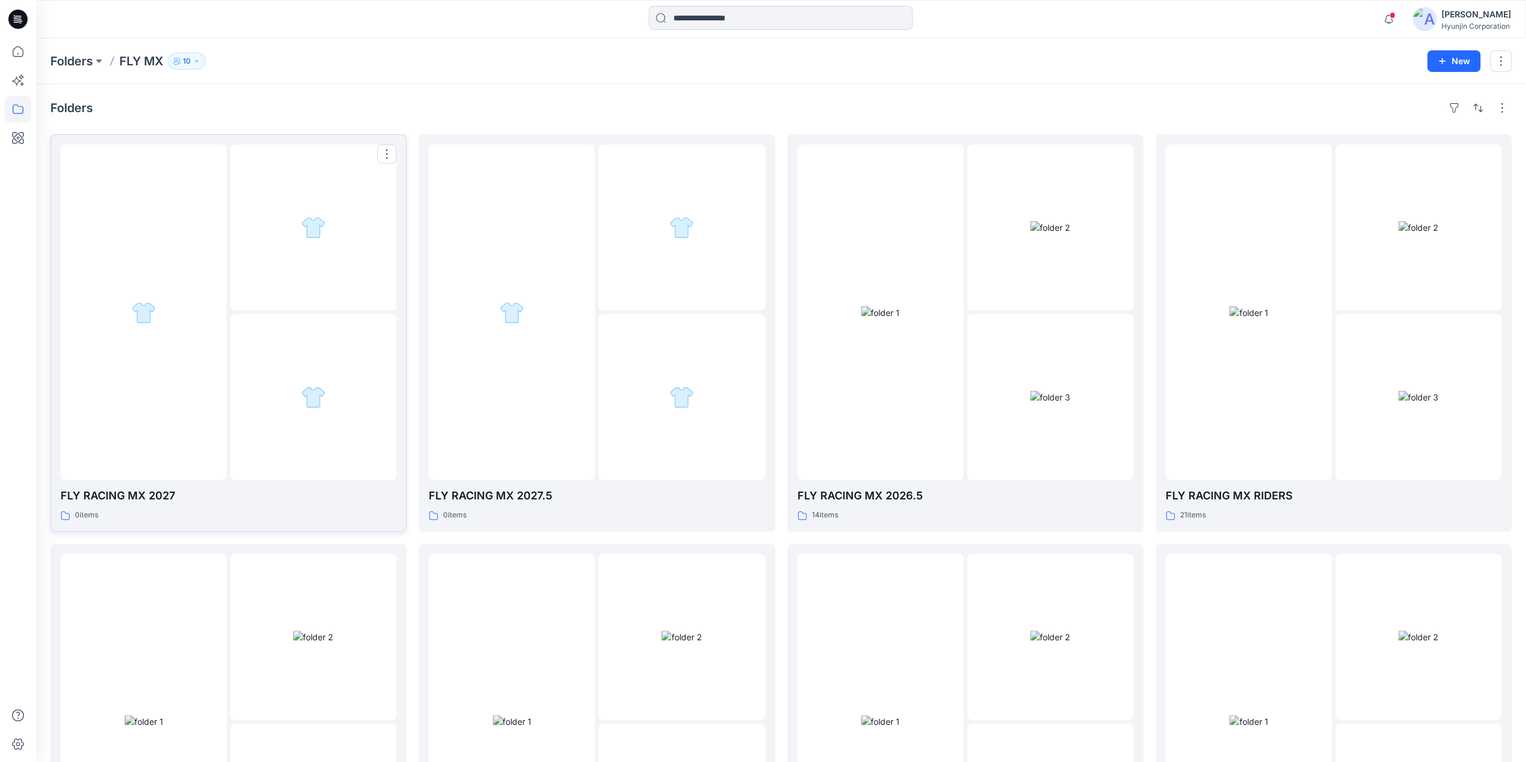
click at [267, 394] on div at bounding box center [313, 397] width 166 height 166
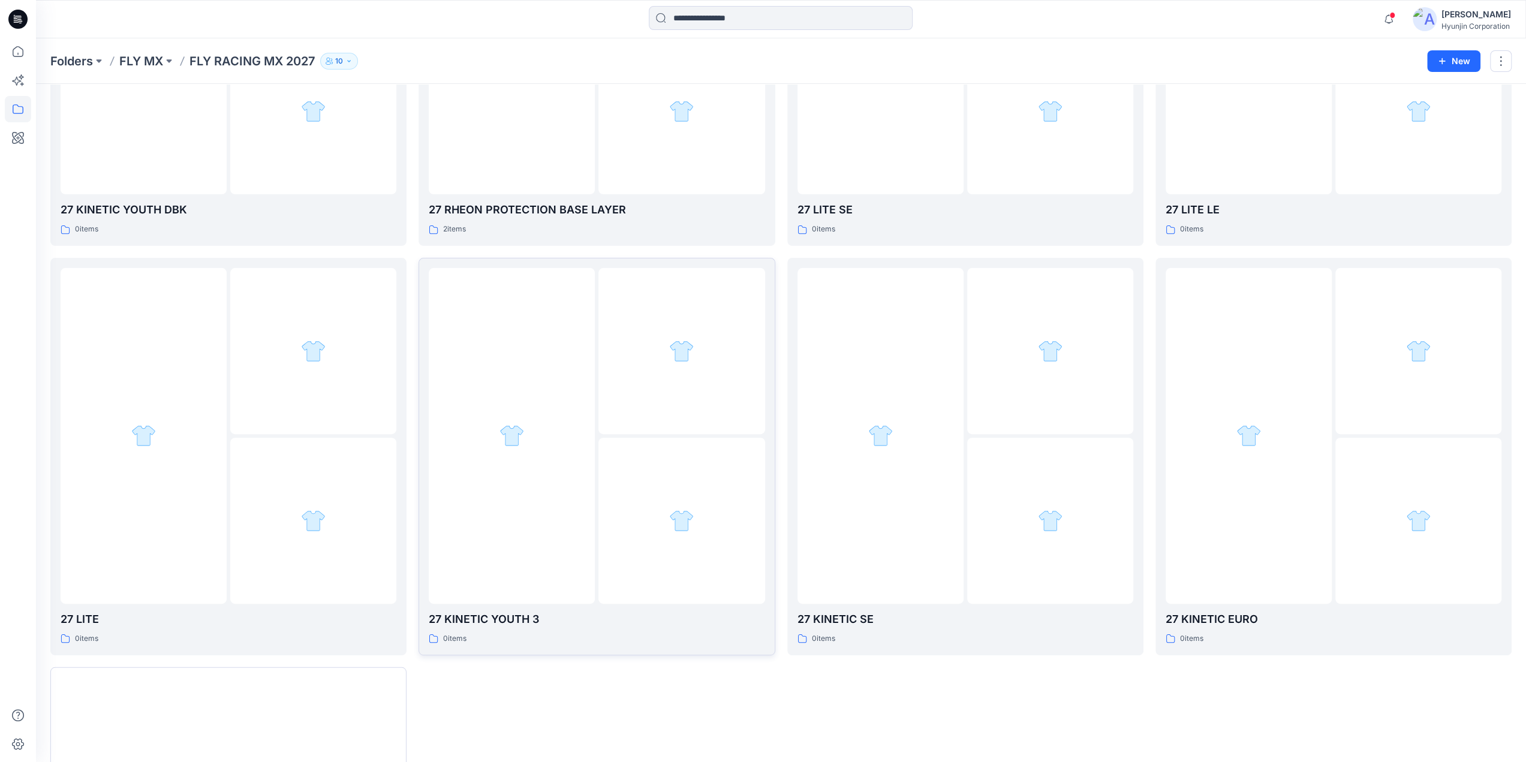
scroll to position [480, 0]
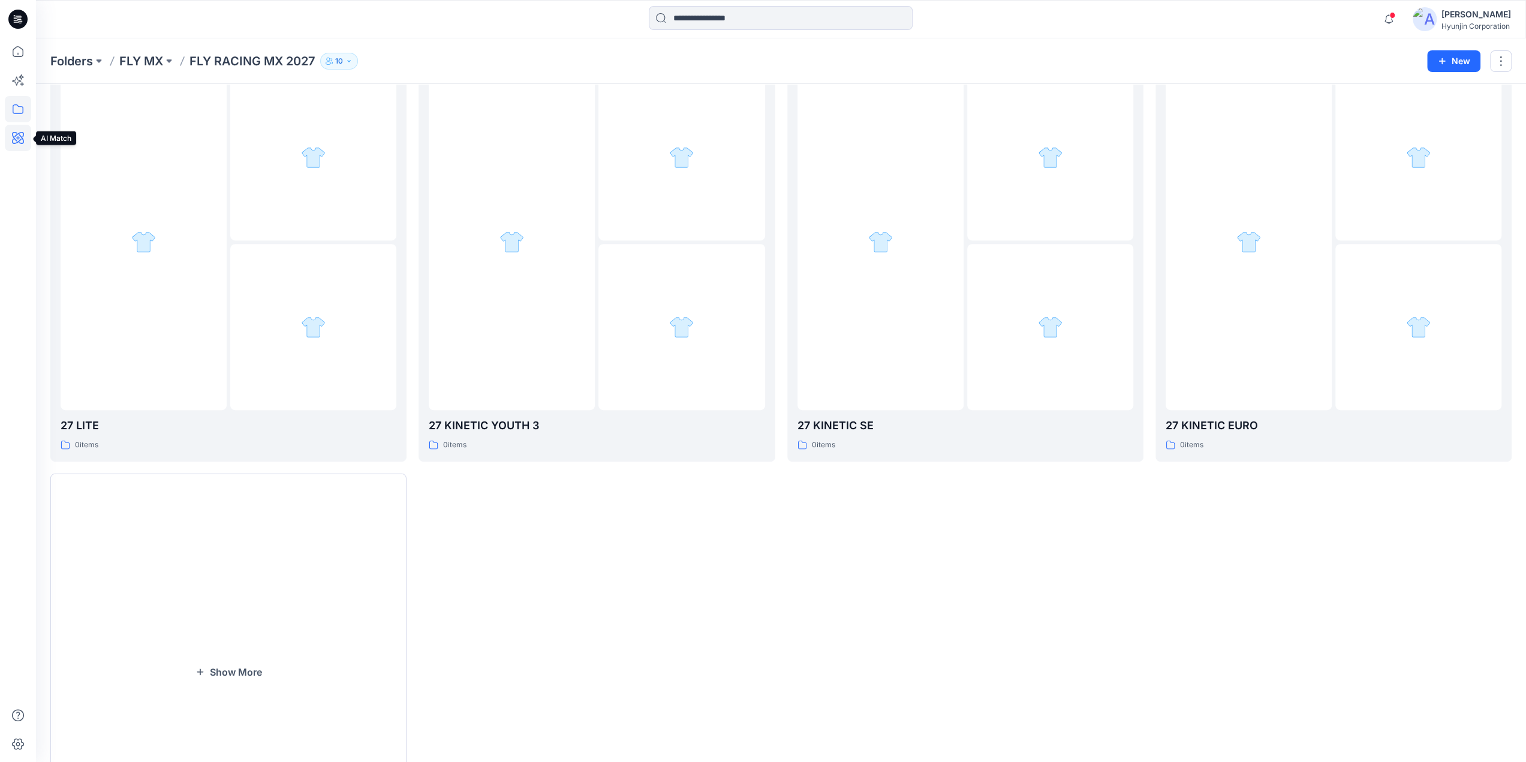
click at [16, 141] on icon at bounding box center [18, 138] width 12 height 12
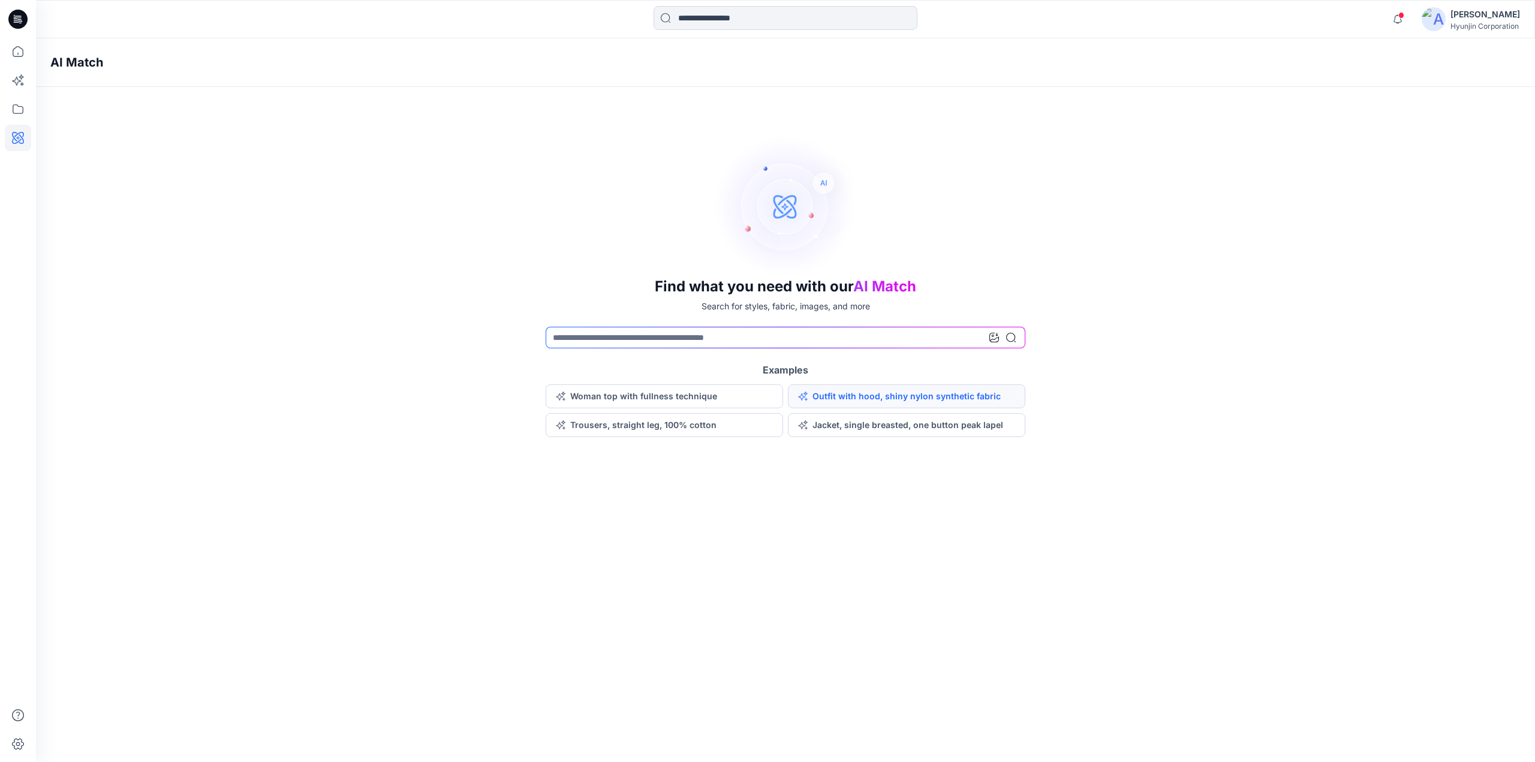
click at [881, 406] on button "Outfit with hood, shiny nylon synthetic fabric" at bounding box center [906, 396] width 237 height 24
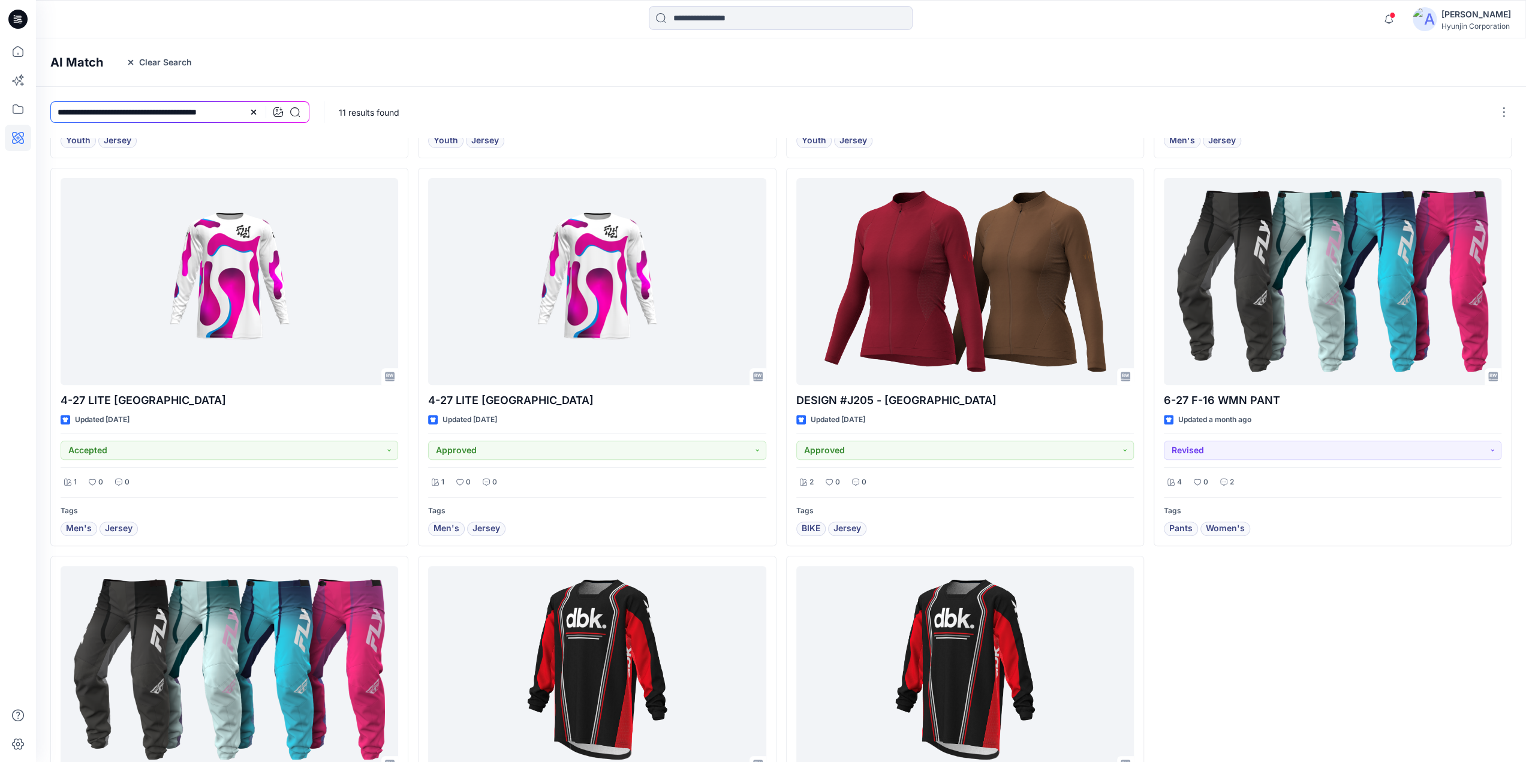
scroll to position [360, 0]
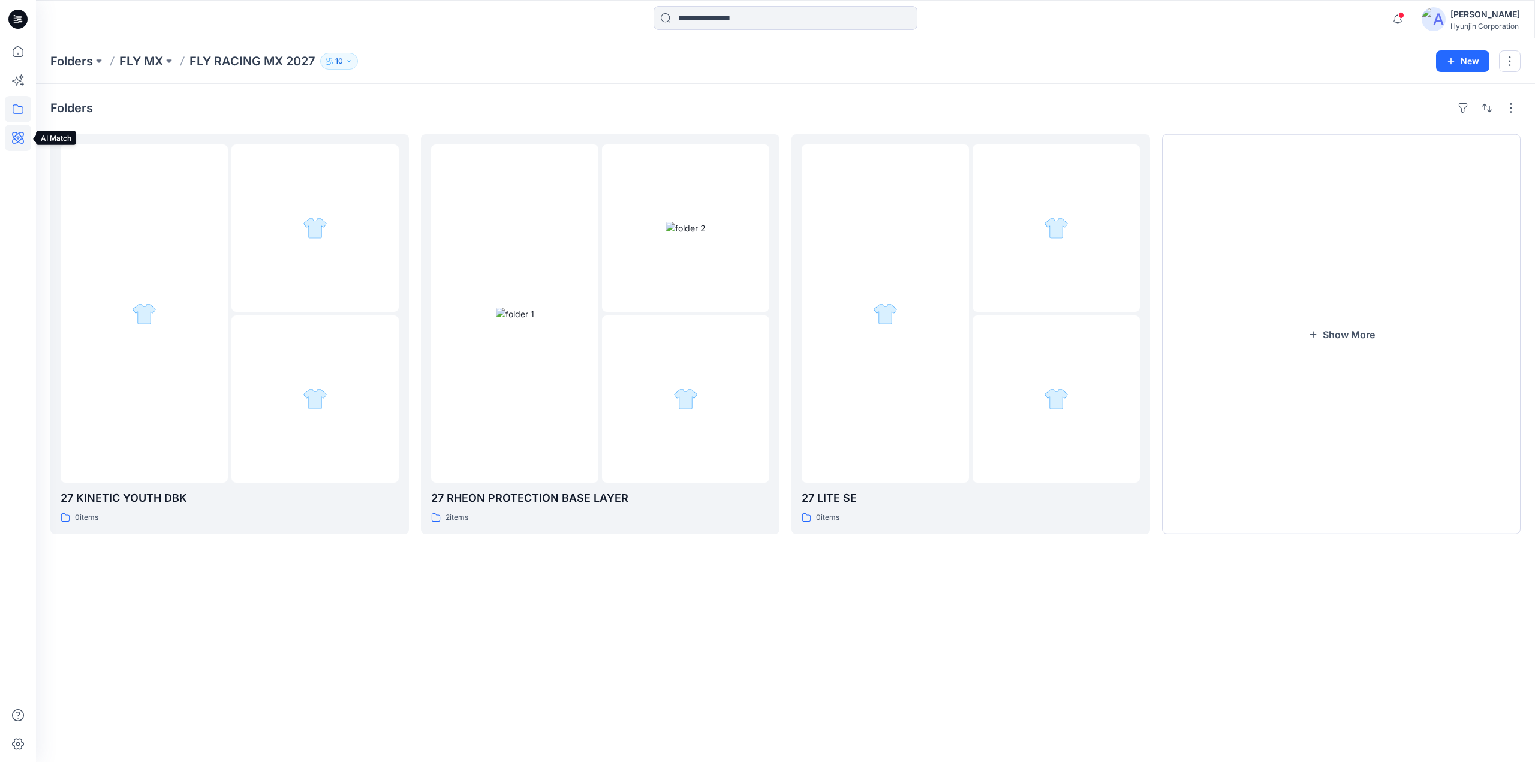
click at [22, 134] on icon at bounding box center [18, 138] width 26 height 26
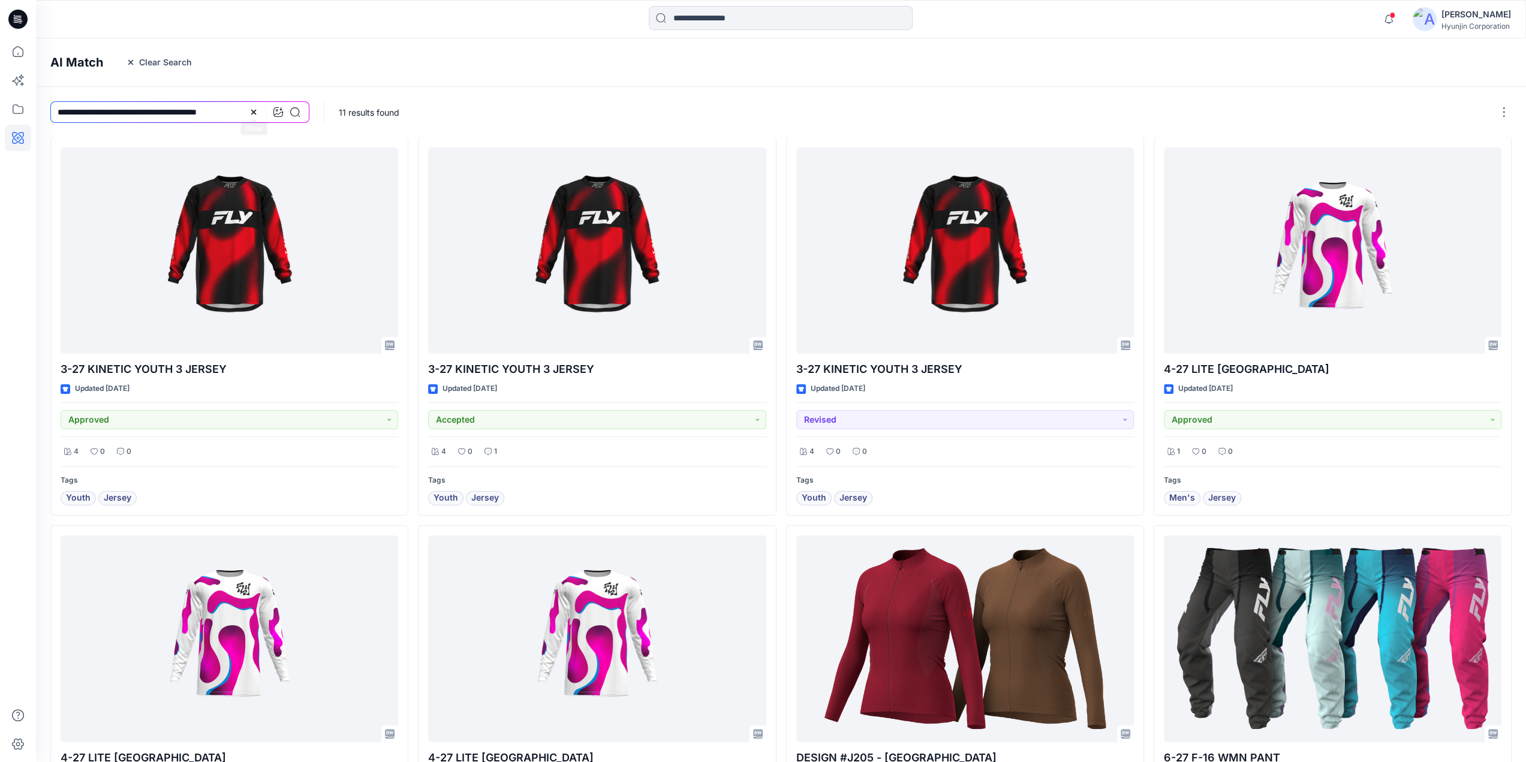
click at [254, 113] on icon at bounding box center [254, 112] width 10 height 10
click at [20, 140] on icon at bounding box center [18, 138] width 12 height 12
click at [66, 63] on h4 "AI Match" at bounding box center [76, 62] width 53 height 14
click at [10, 23] on icon at bounding box center [17, 19] width 19 height 19
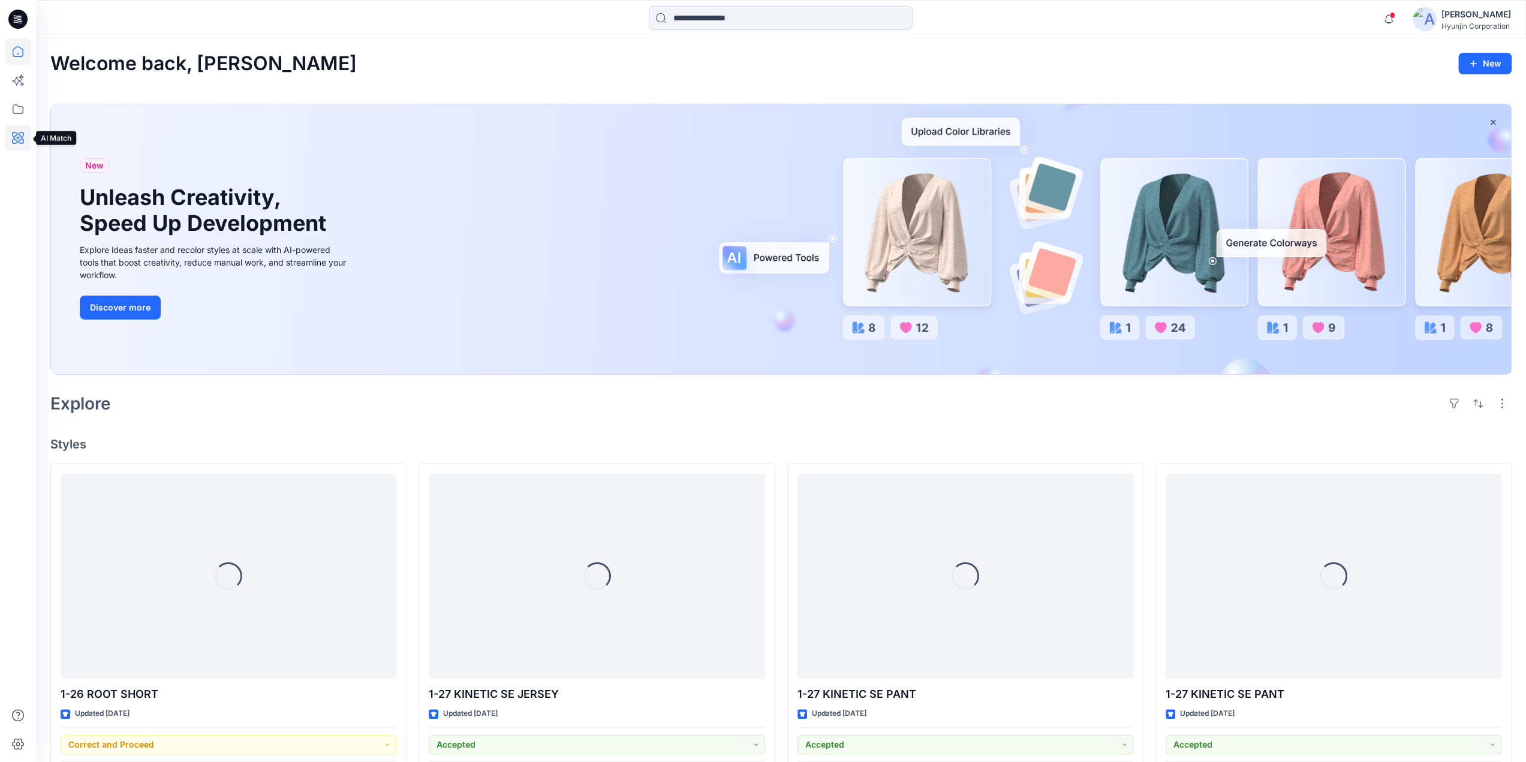
click at [13, 142] on icon at bounding box center [18, 138] width 26 height 26
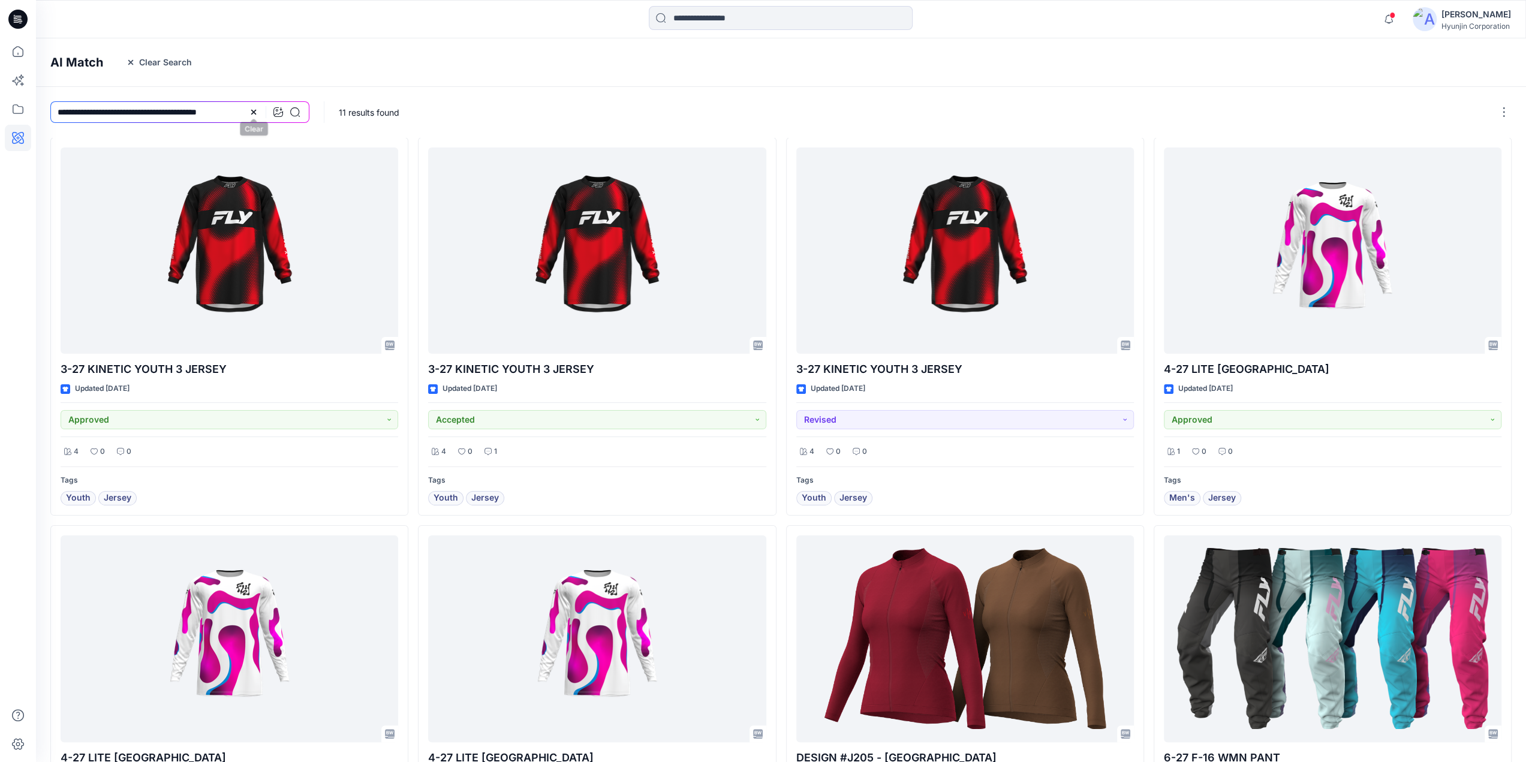
click at [252, 112] on icon at bounding box center [254, 112] width 10 height 10
click at [129, 64] on icon "button" at bounding box center [131, 63] width 10 height 10
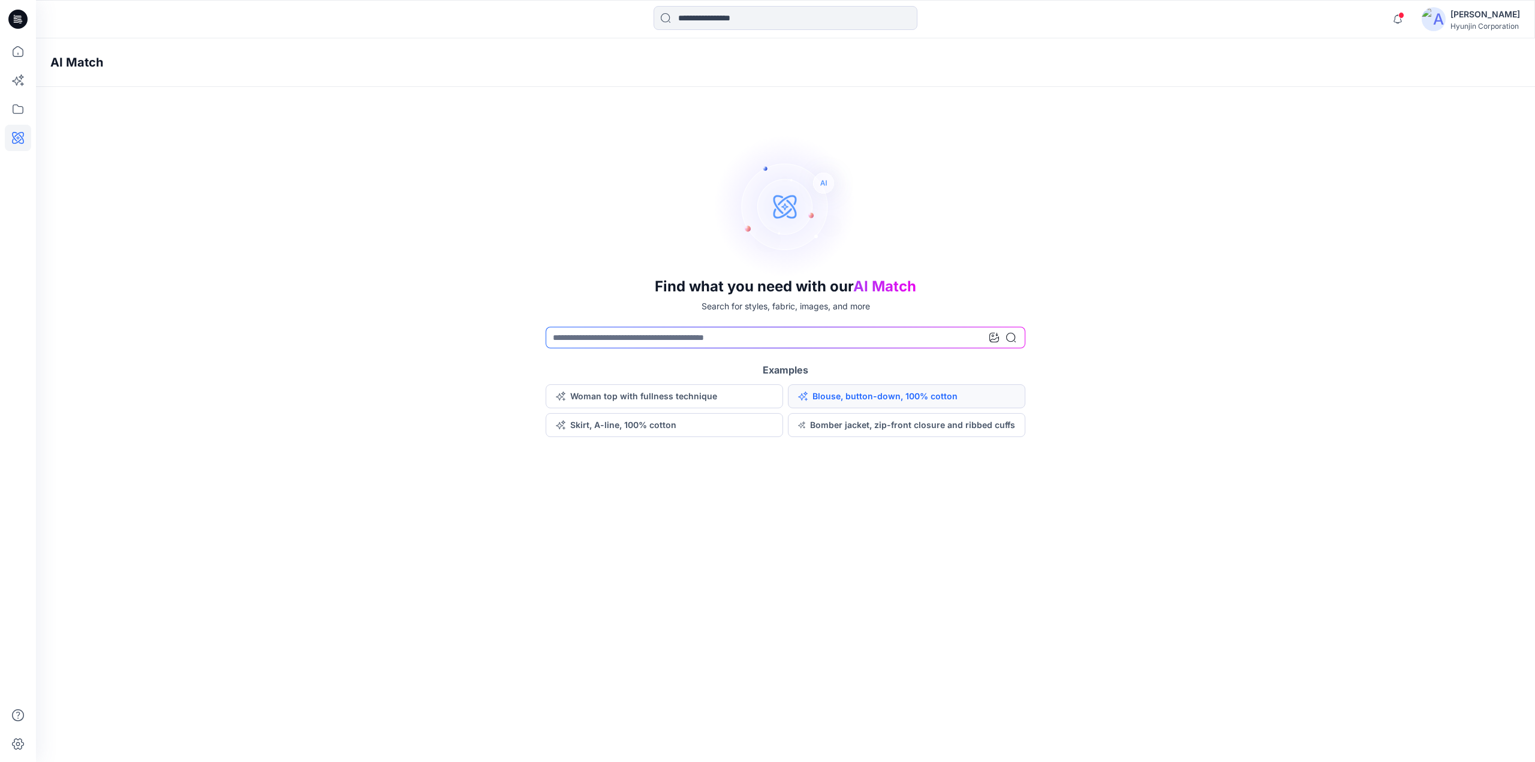
click at [935, 402] on button "Blouse, button-down, 100% cotton" at bounding box center [906, 396] width 237 height 24
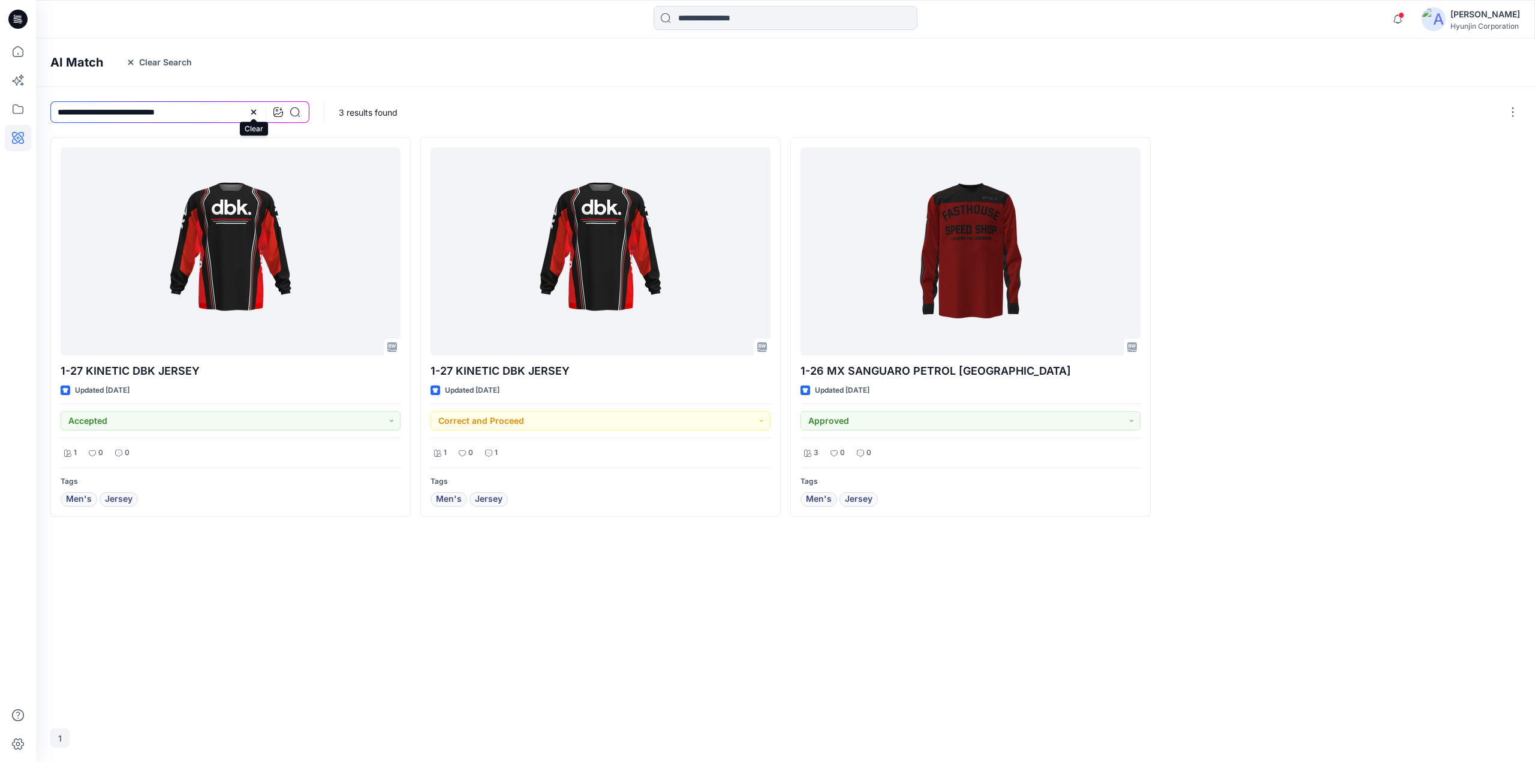
click at [251, 112] on icon at bounding box center [254, 112] width 10 height 10
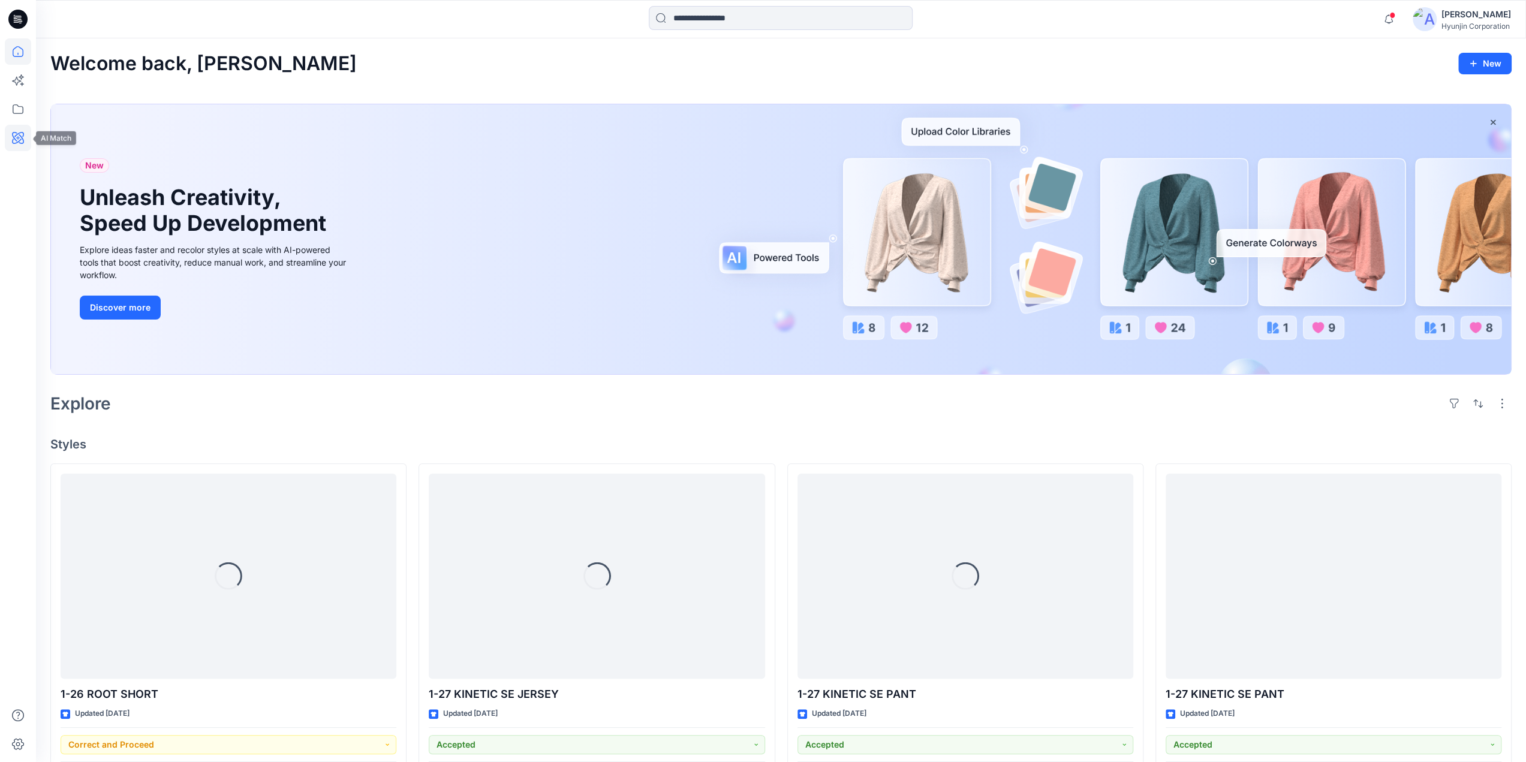
click at [19, 142] on icon at bounding box center [18, 138] width 12 height 12
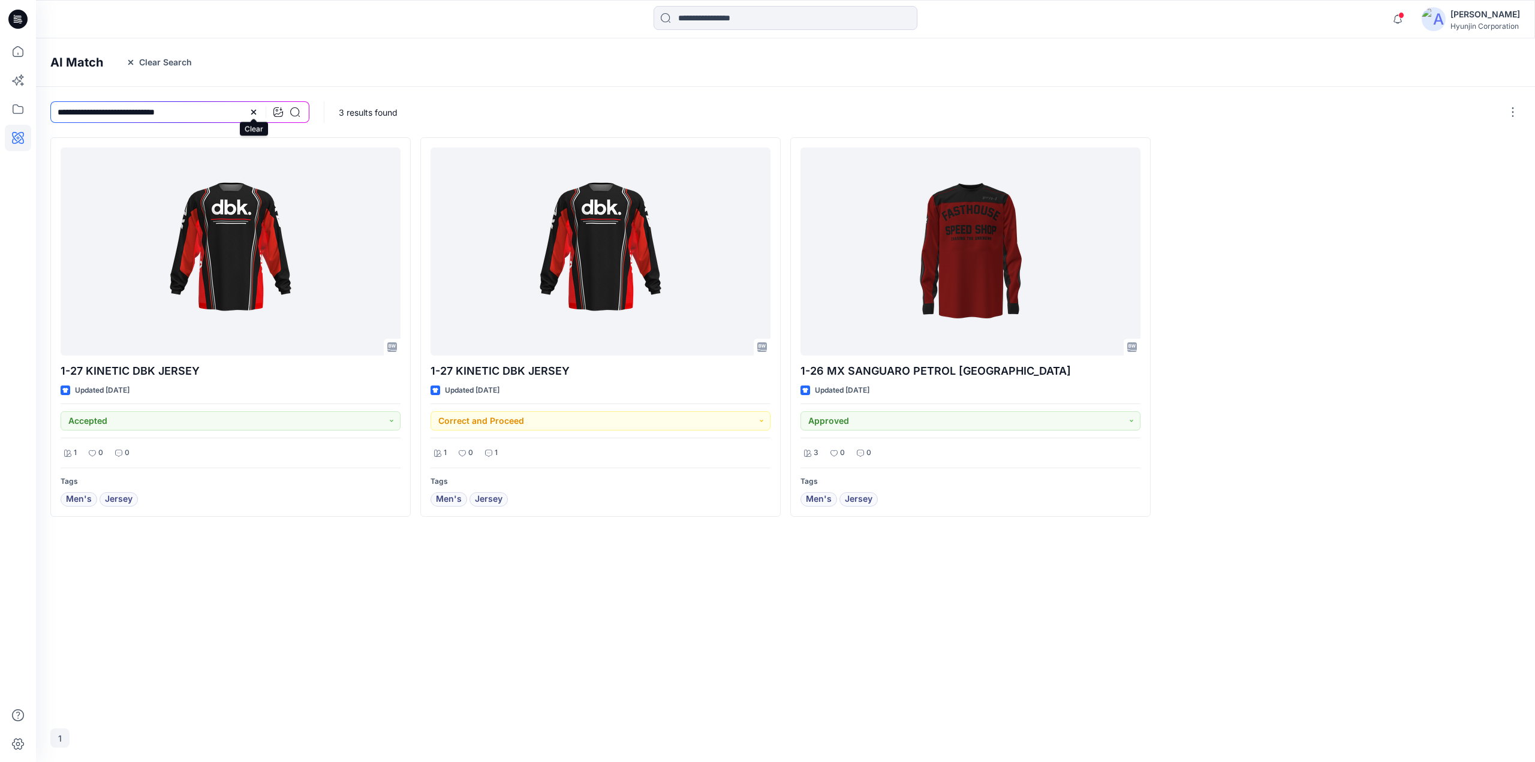
click at [251, 116] on icon at bounding box center [254, 112] width 10 height 10
click at [130, 63] on icon "button" at bounding box center [131, 63] width 10 height 10
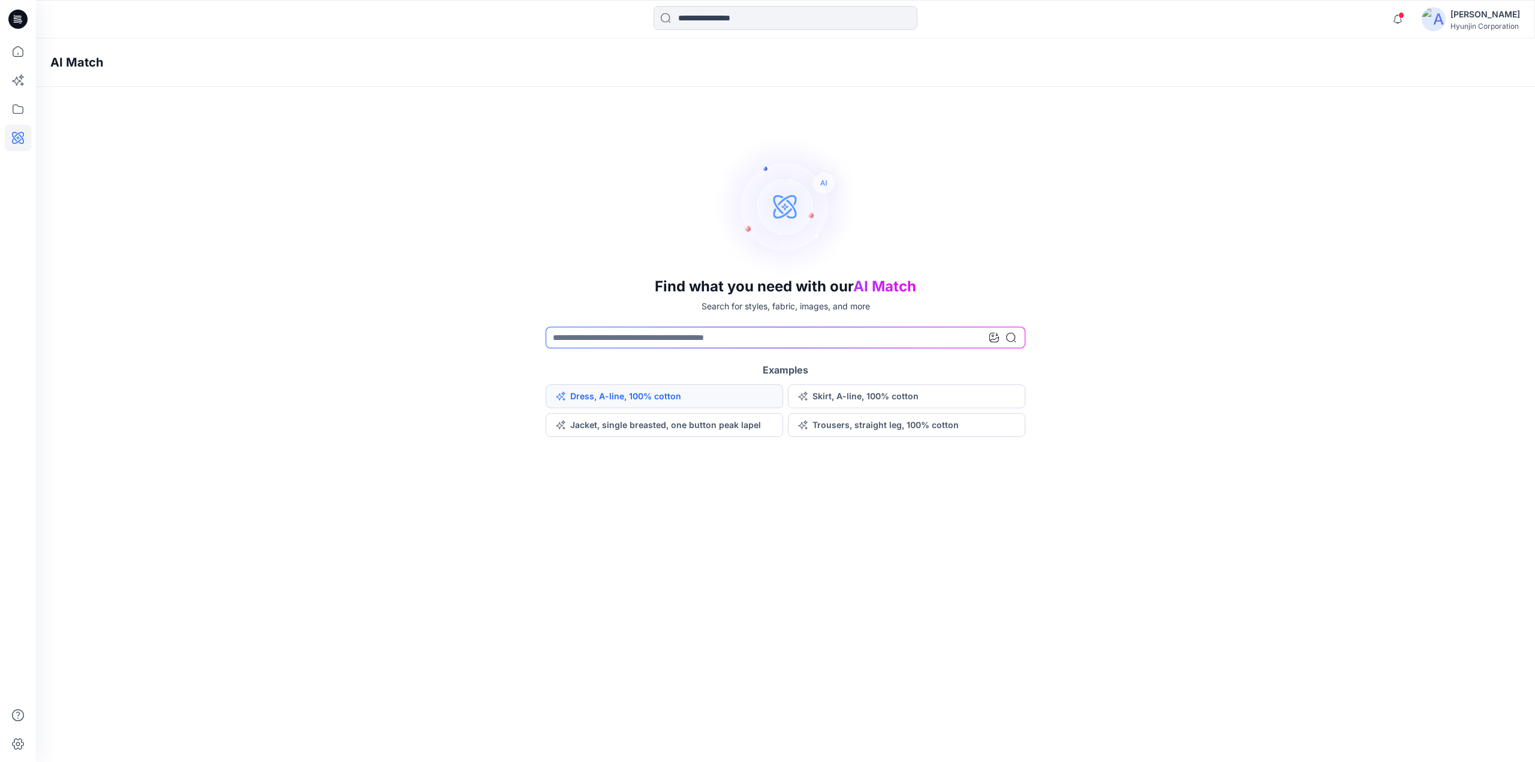
click at [604, 402] on button "Dress, A-line, 100% cotton" at bounding box center [664, 396] width 237 height 24
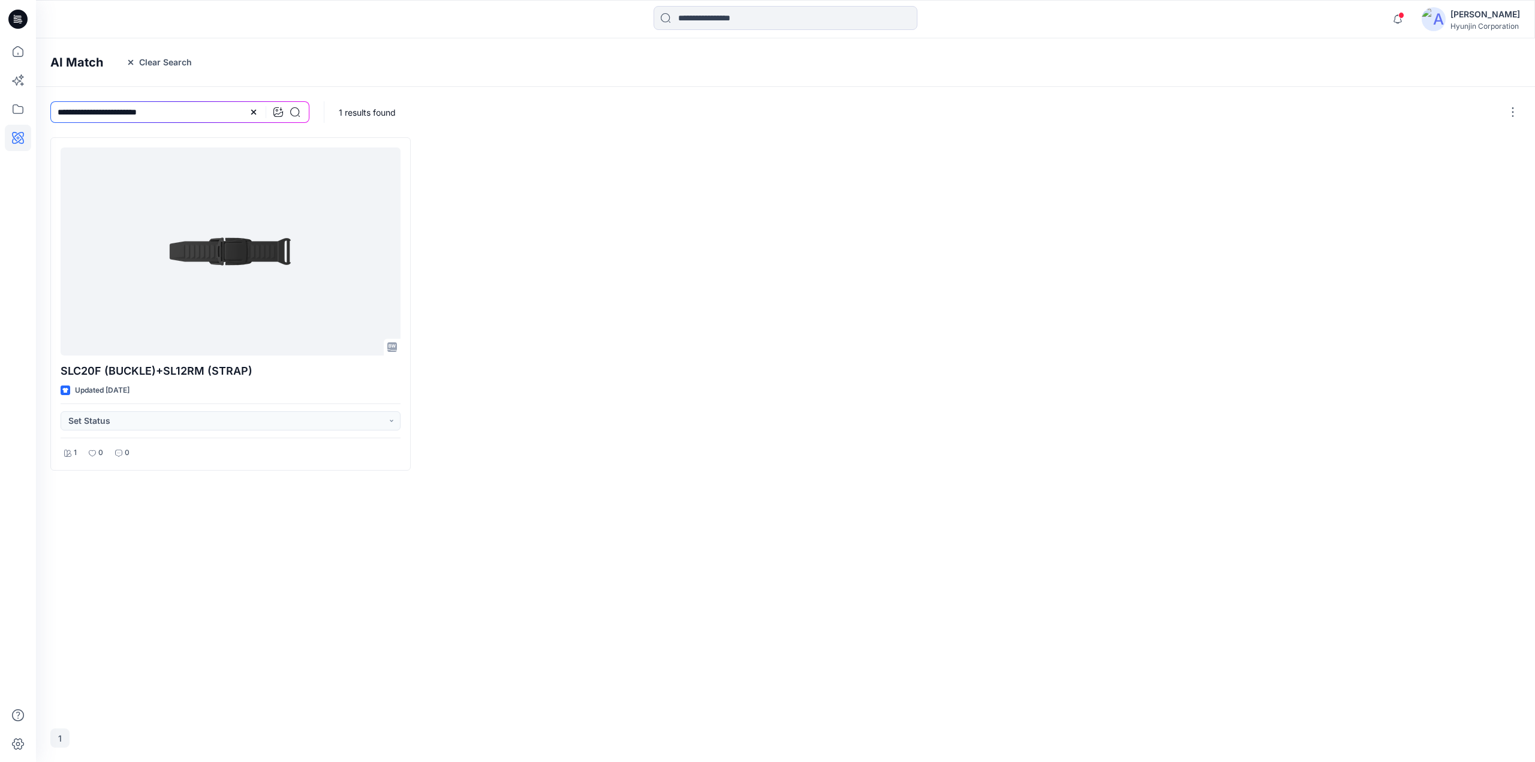
click at [25, 24] on icon at bounding box center [17, 19] width 19 height 19
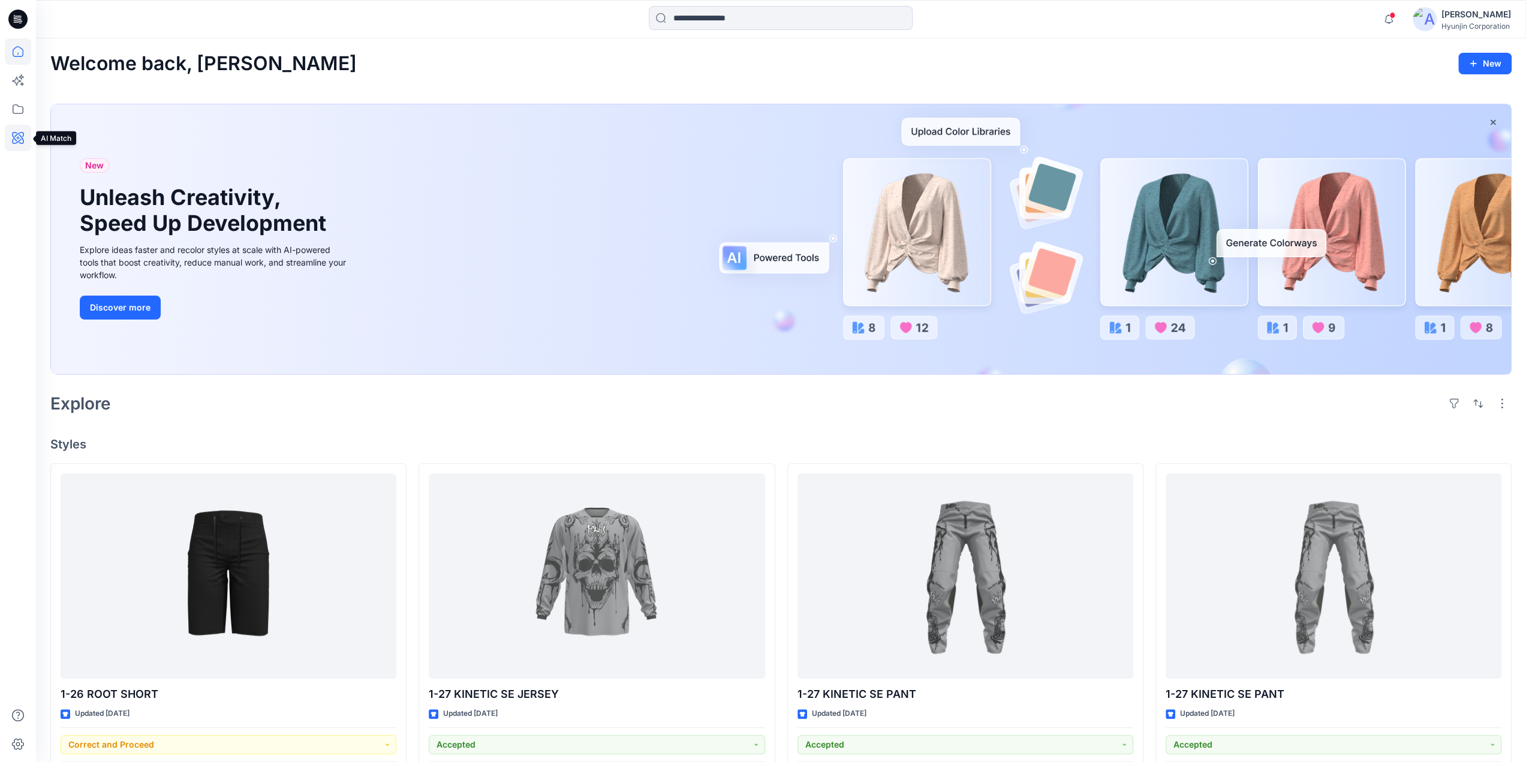
click at [13, 145] on icon at bounding box center [18, 138] width 26 height 26
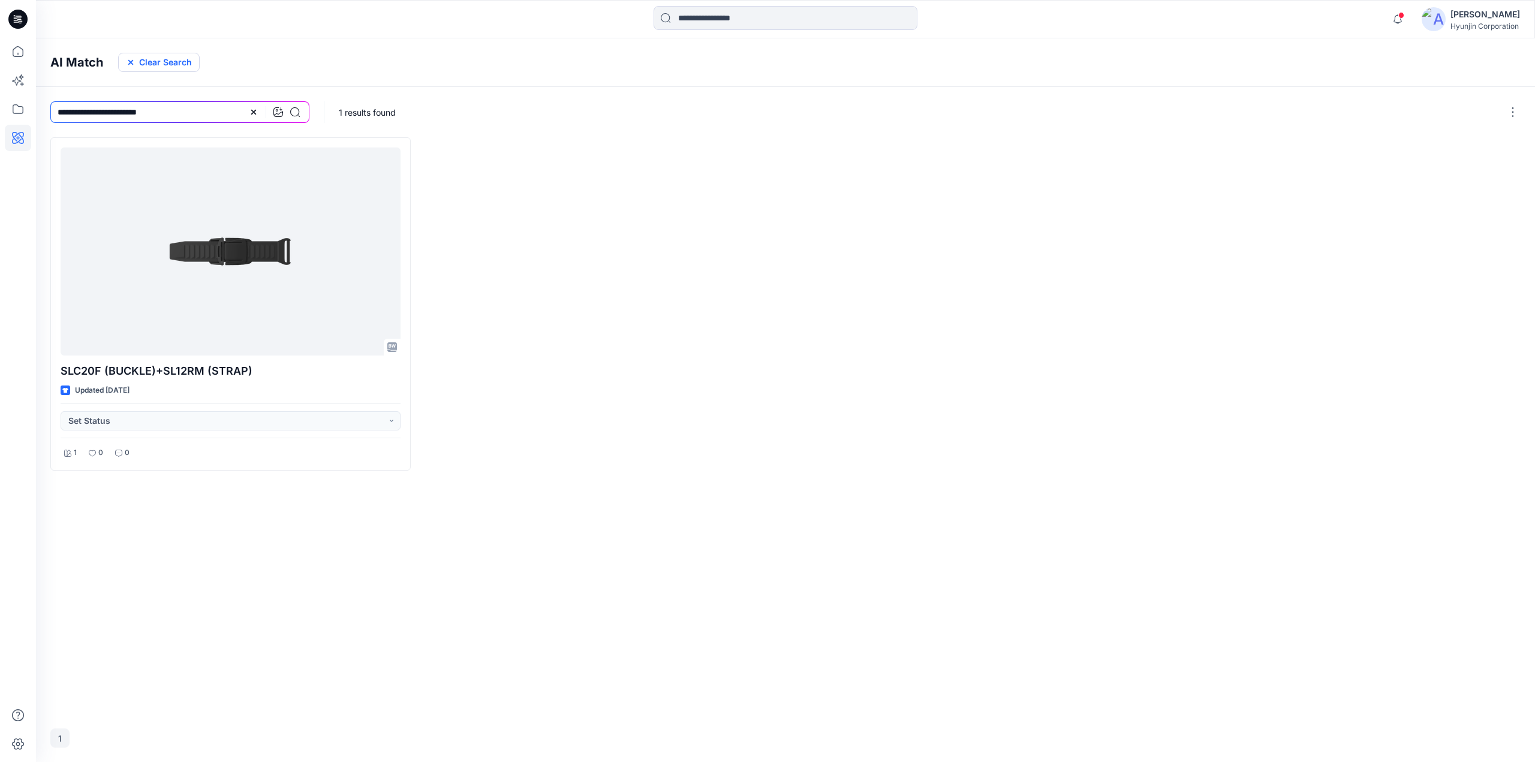
click at [126, 64] on icon "button" at bounding box center [131, 63] width 10 height 10
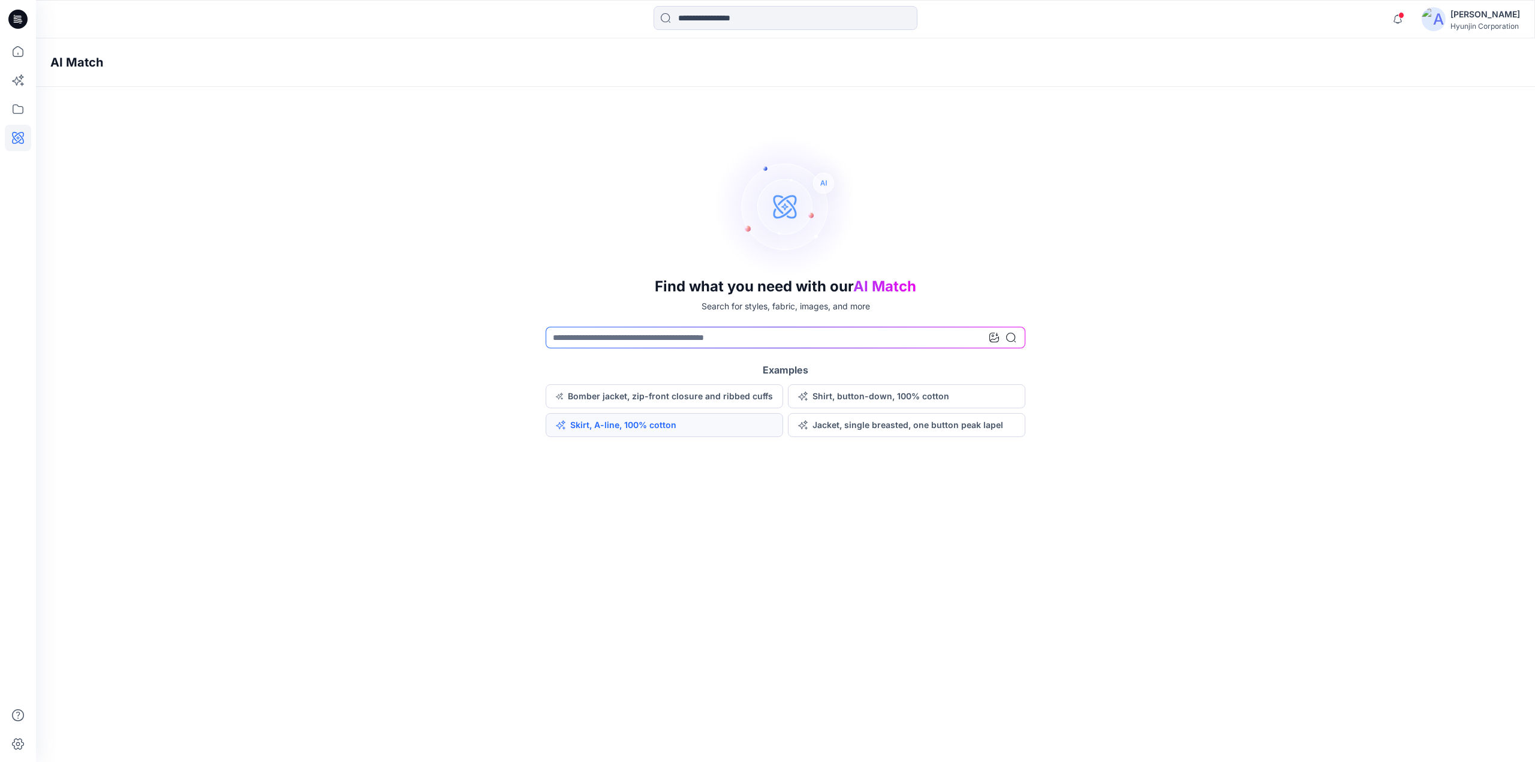
click at [602, 432] on button "Skirt, A-line, 100% cotton" at bounding box center [664, 425] width 237 height 24
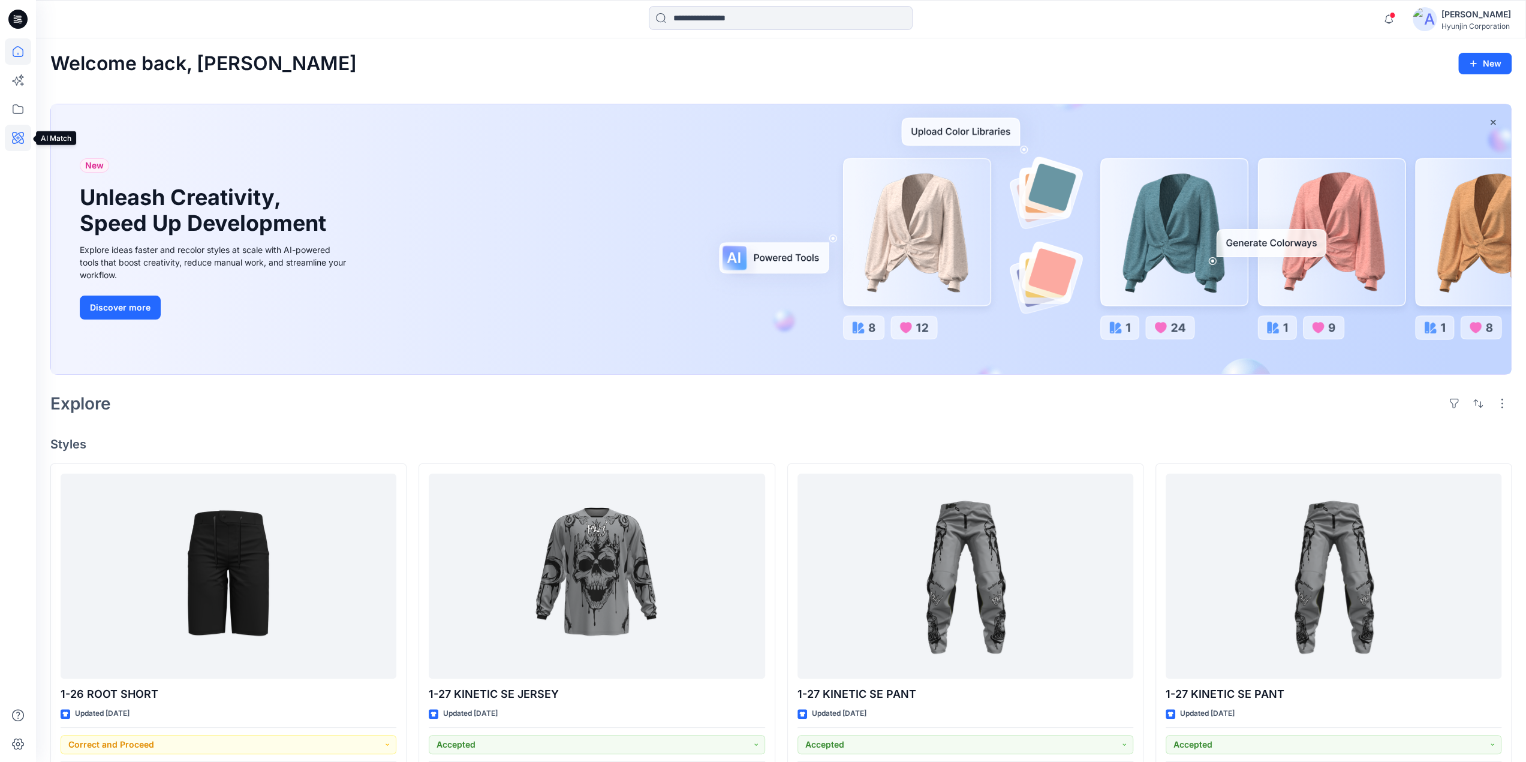
click at [10, 146] on icon at bounding box center [18, 138] width 26 height 26
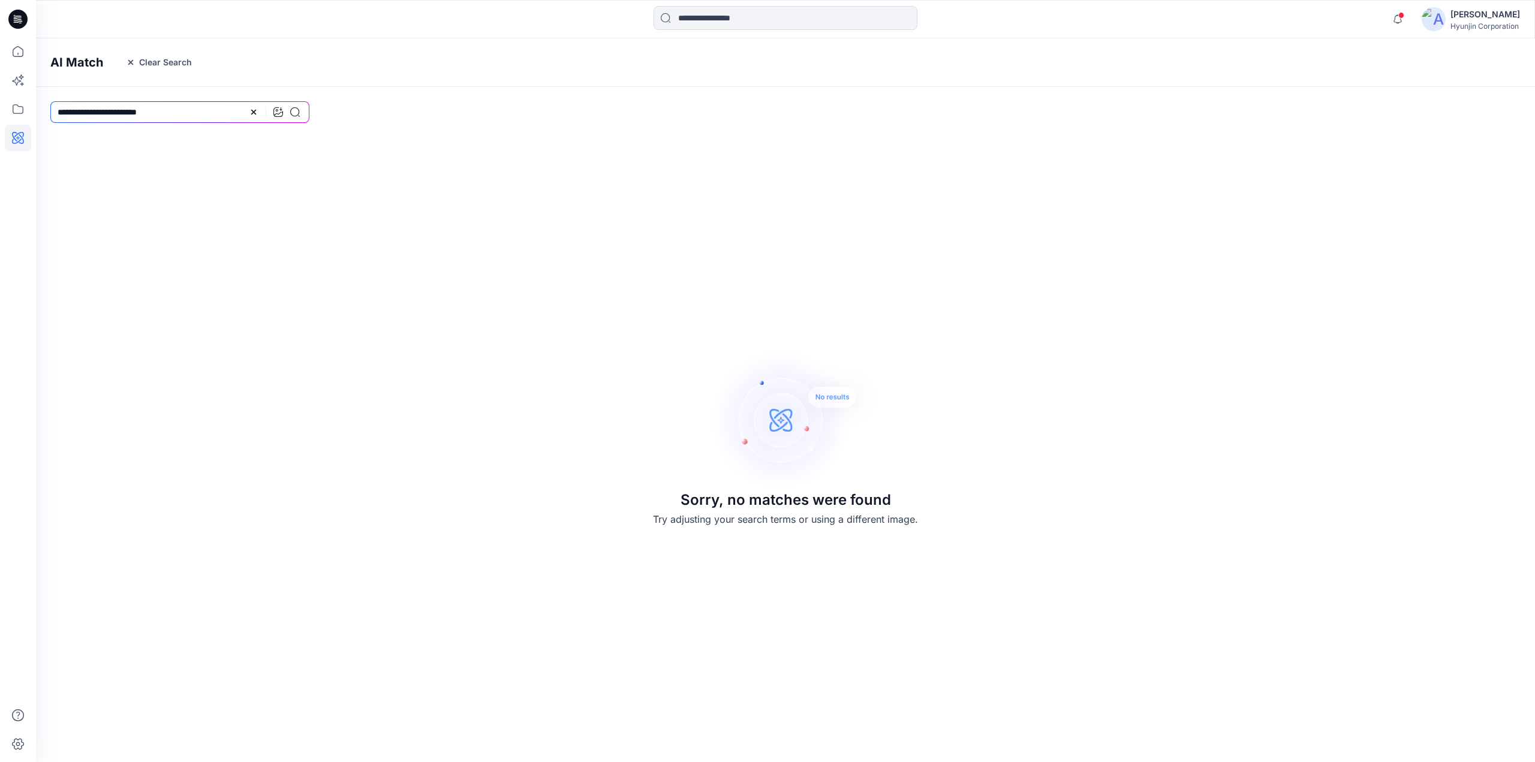
drag, startPoint x: 109, startPoint y: 1, endPoint x: 18, endPoint y: 144, distance: 169.8
click at [18, 144] on icon at bounding box center [18, 138] width 26 height 26
click at [130, 64] on icon "button" at bounding box center [131, 63] width 10 height 10
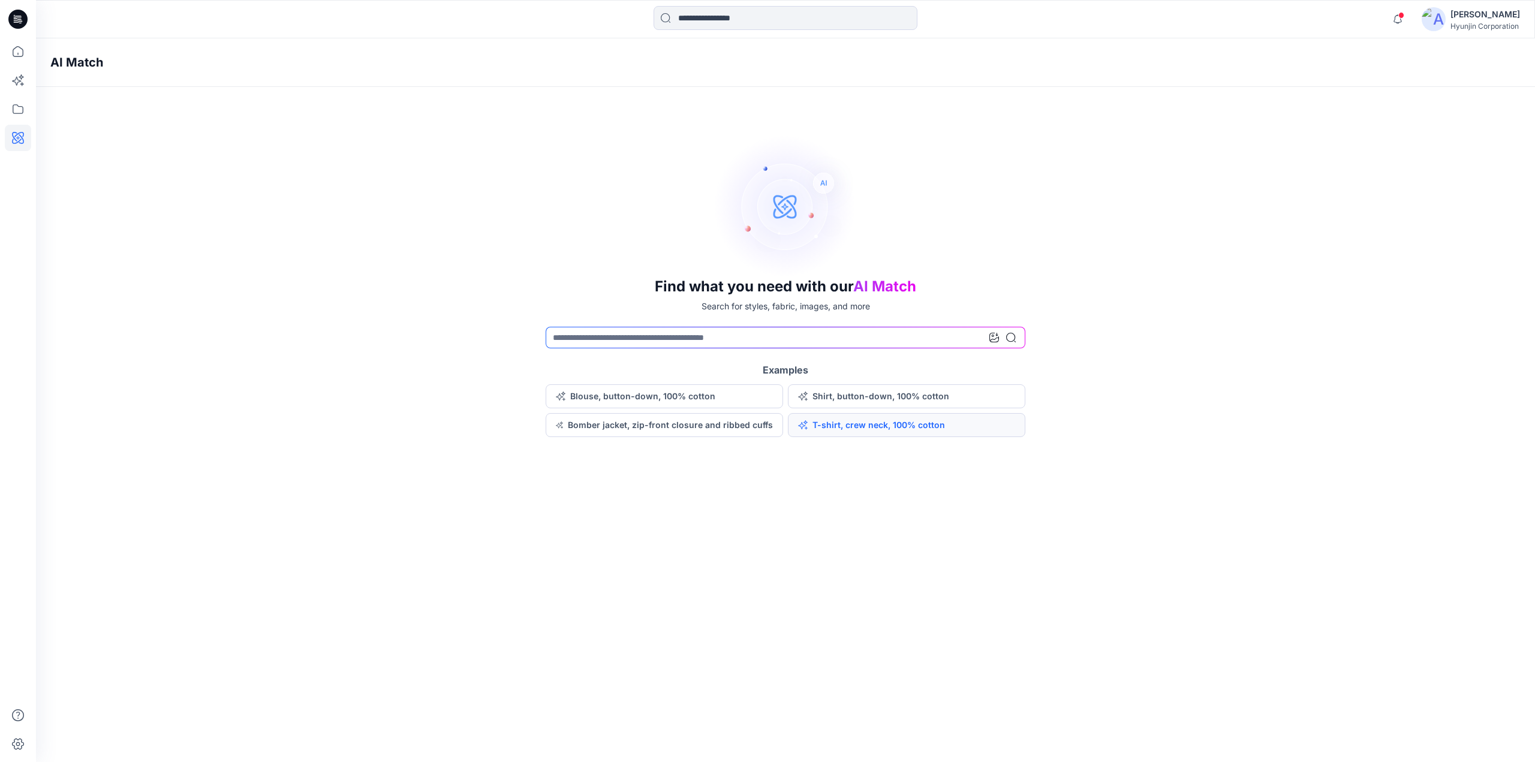
click at [831, 432] on button "T-shirt, crew neck, 100% cotton" at bounding box center [906, 425] width 237 height 24
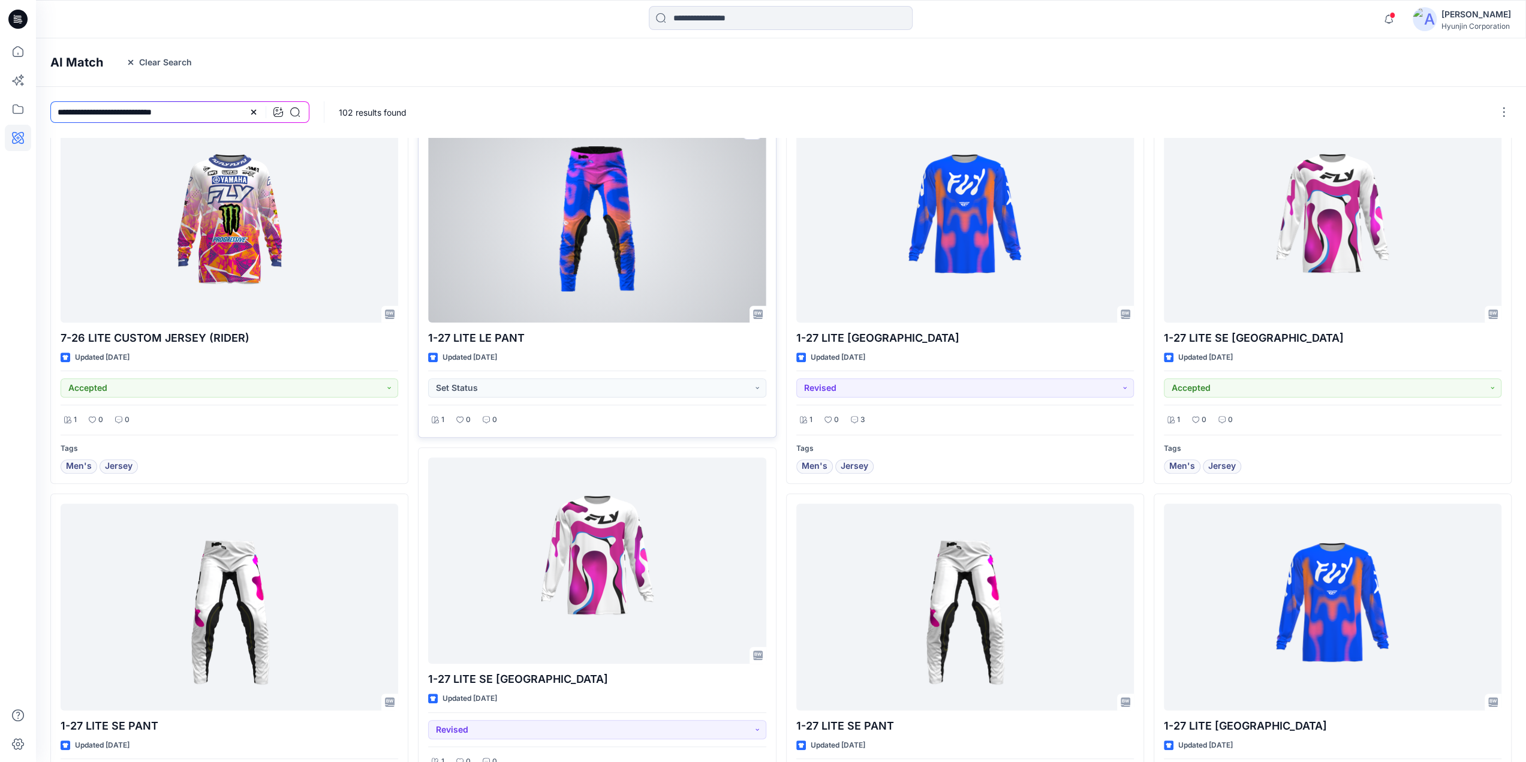
scroll to position [575, 0]
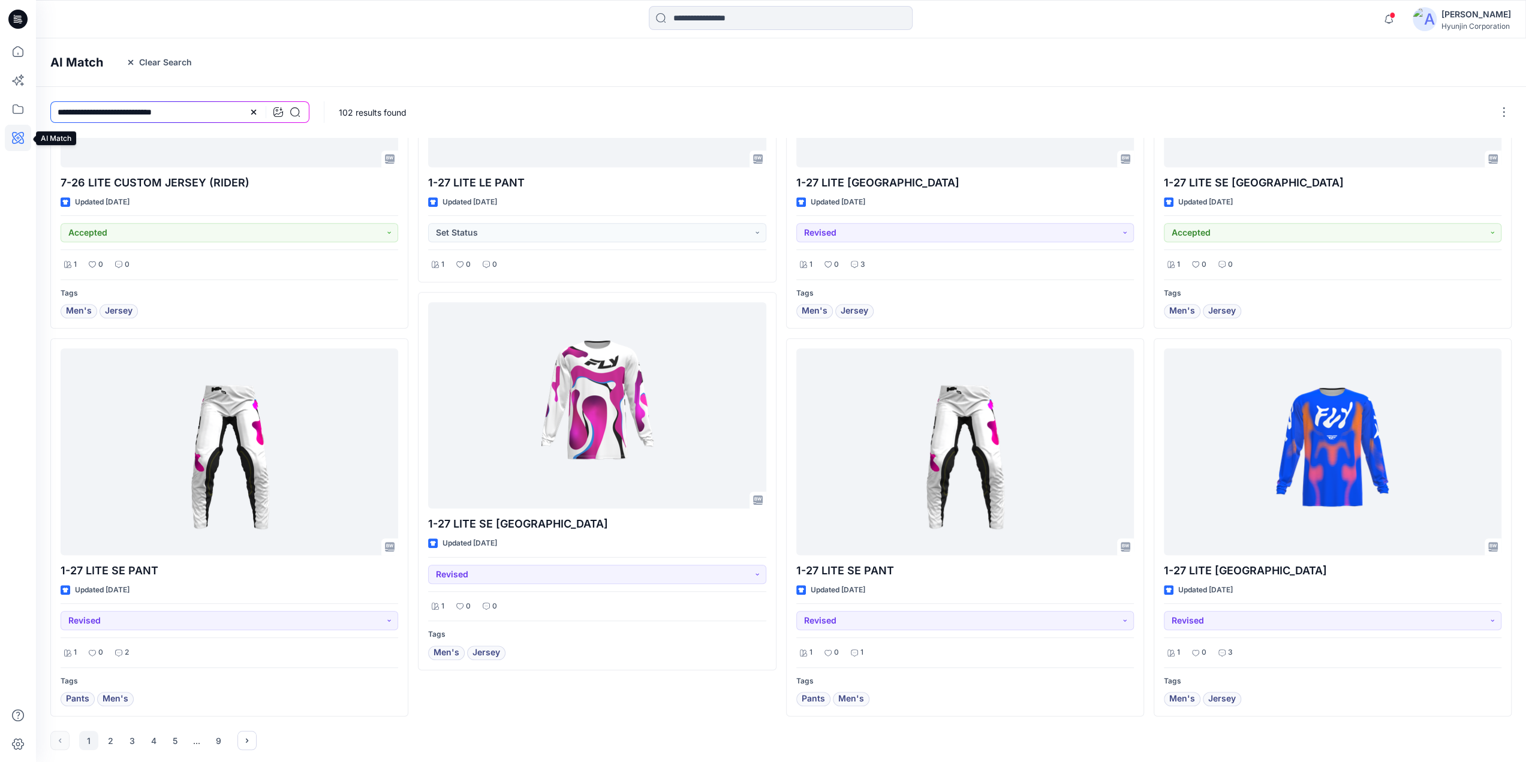
click at [11, 130] on icon at bounding box center [18, 138] width 26 height 26
drag, startPoint x: 27, startPoint y: 170, endPoint x: 17, endPoint y: 744, distance: 574.6
click at [18, 741] on icon at bounding box center [18, 744] width 26 height 26
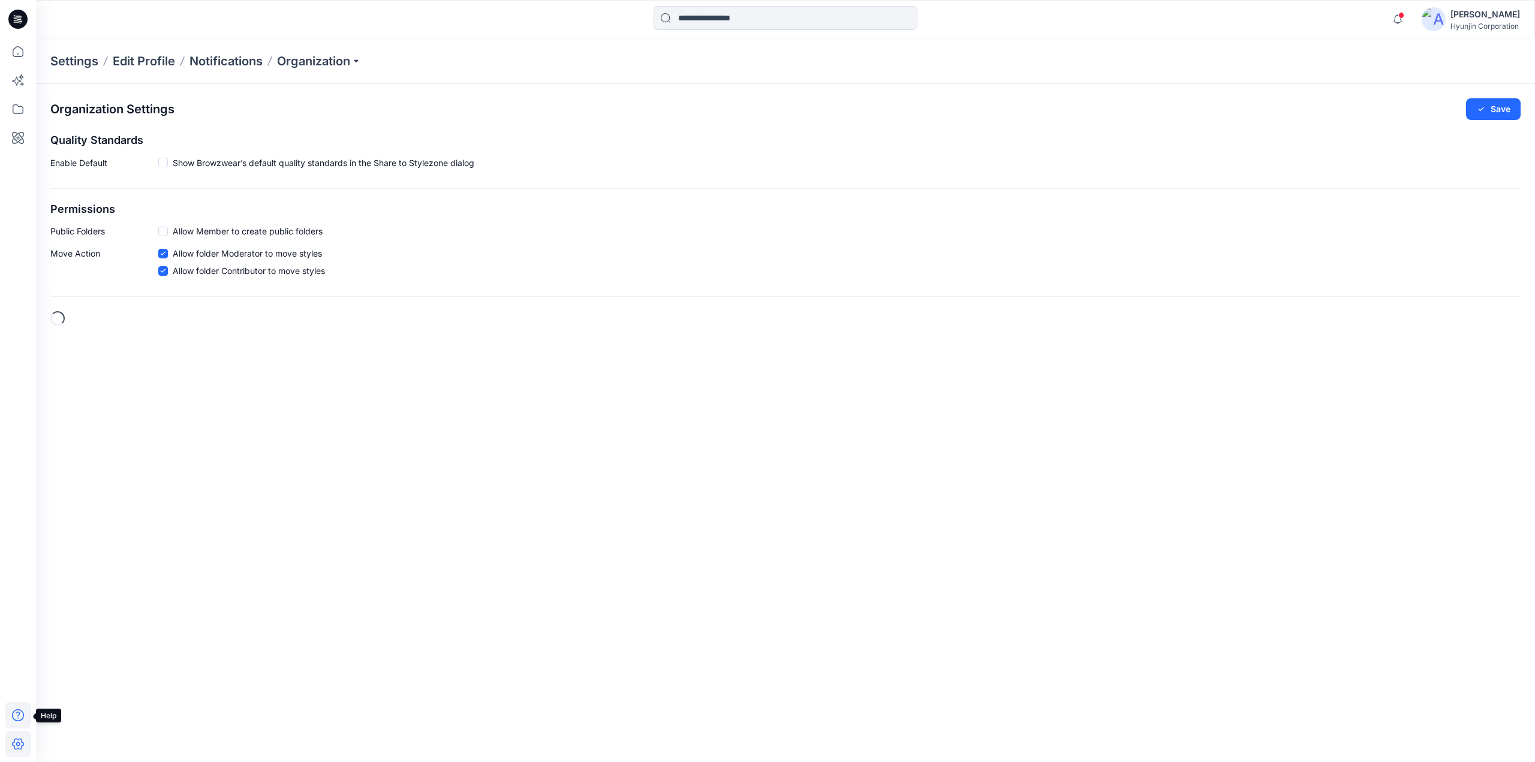
click at [8, 706] on icon at bounding box center [18, 715] width 26 height 26
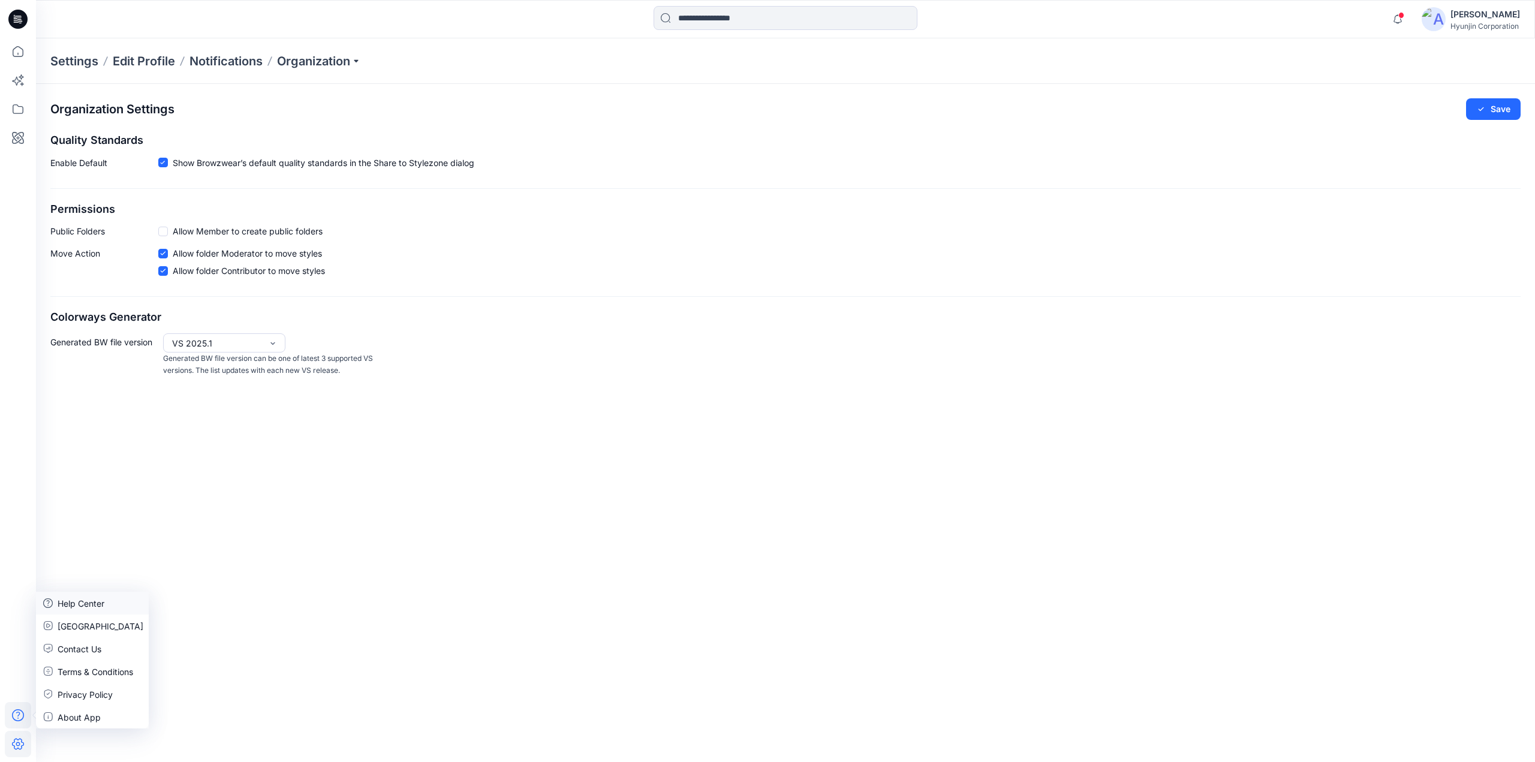
click at [53, 606] on div "Help Center" at bounding box center [92, 603] width 113 height 23
click at [13, 20] on icon at bounding box center [17, 19] width 19 height 19
